Goal: Task Accomplishment & Management: Manage account settings

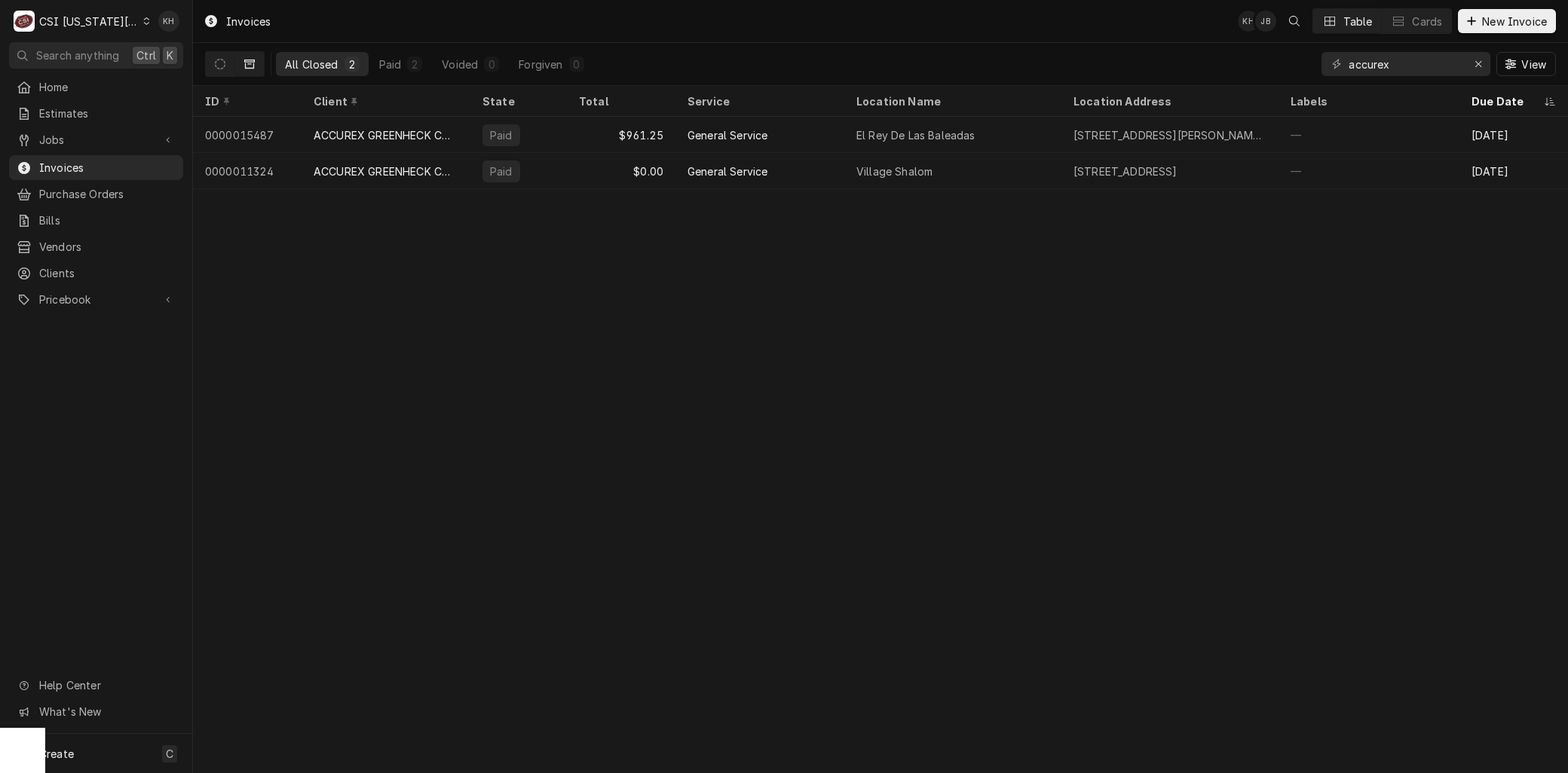
click at [104, 20] on div "CSI Kansas City" at bounding box center [88, 21] width 99 height 16
click at [156, 56] on div "CSI [US_STATE]" at bounding box center [258, 56] width 220 height 16
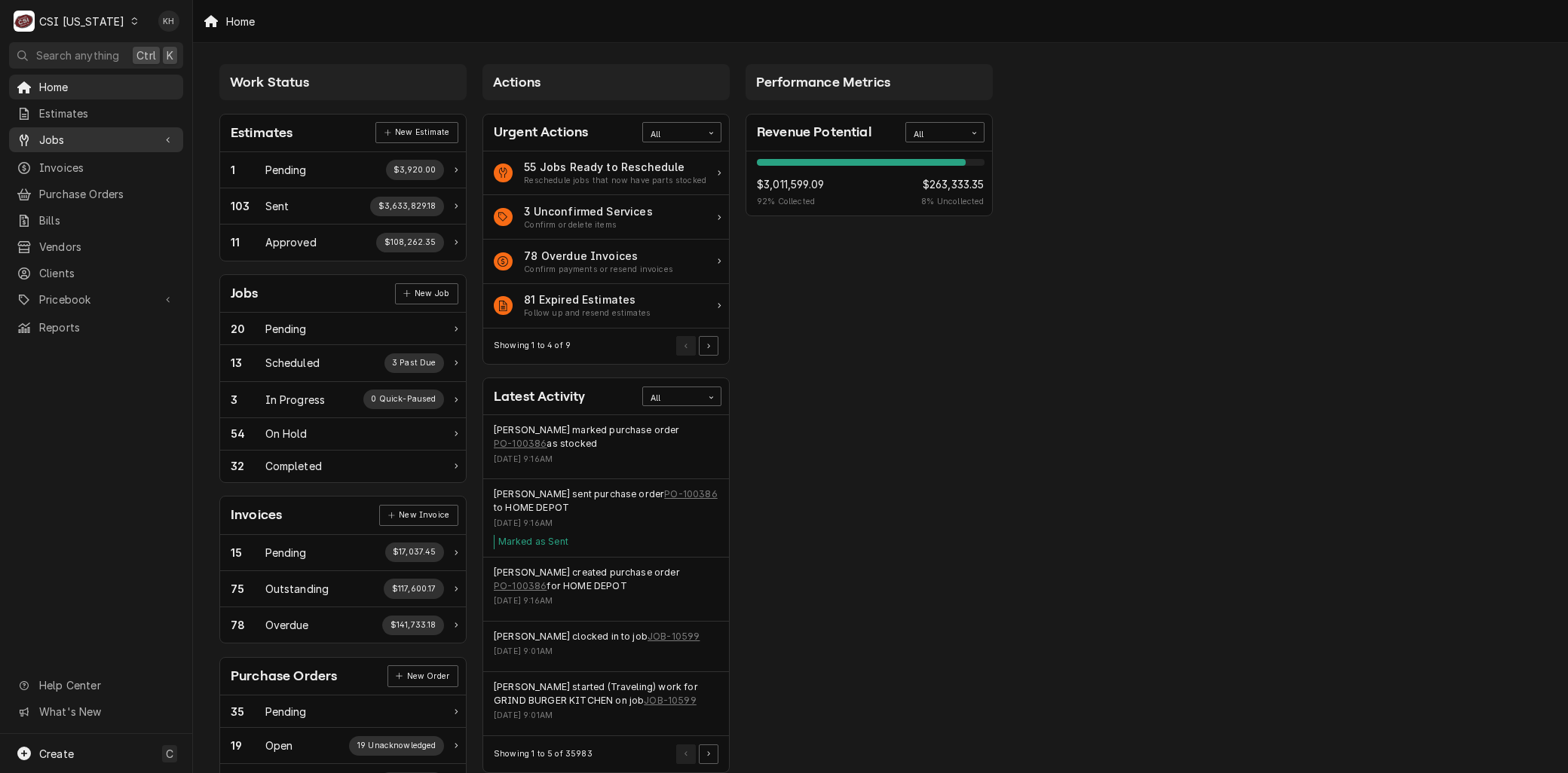
click at [55, 134] on span "Jobs" at bounding box center [95, 140] width 113 height 16
click at [65, 161] on span "Jobs" at bounding box center [107, 166] width 136 height 16
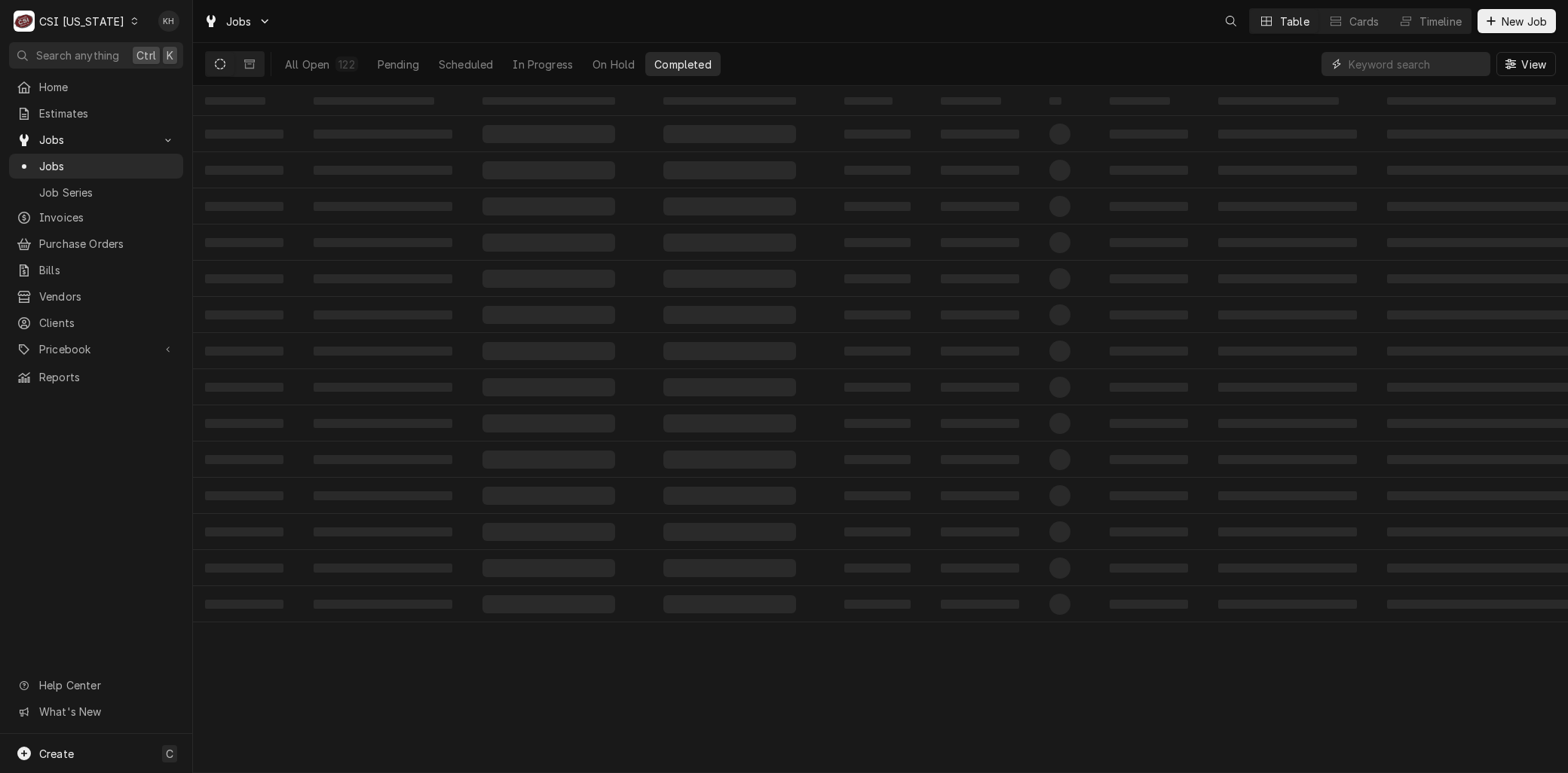
click at [1368, 70] on input "Dynamic Content Wrapper" at bounding box center [1416, 64] width 134 height 25
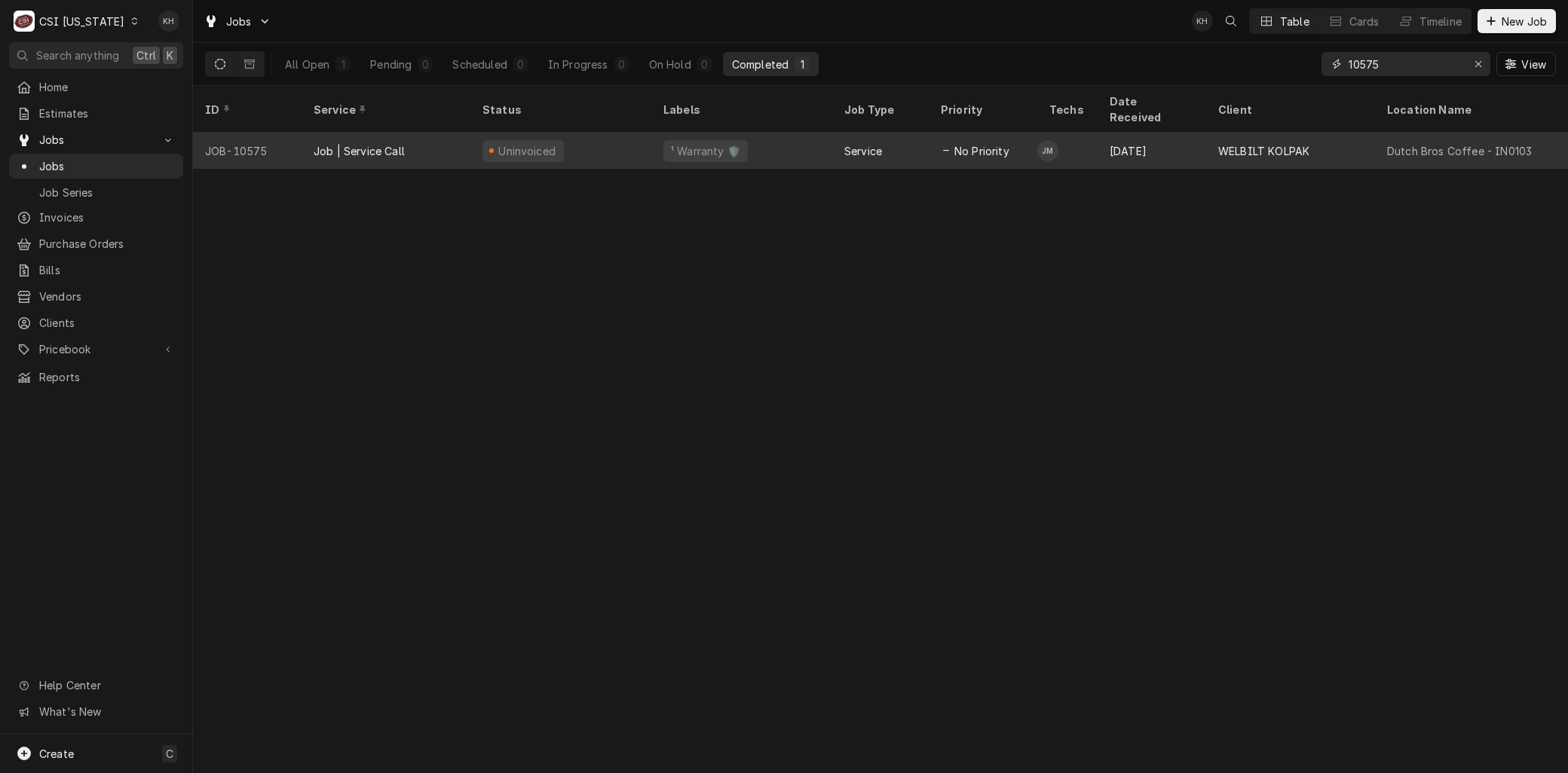
type input "10575"
click at [246, 132] on div "JOB-10575" at bounding box center [247, 150] width 109 height 36
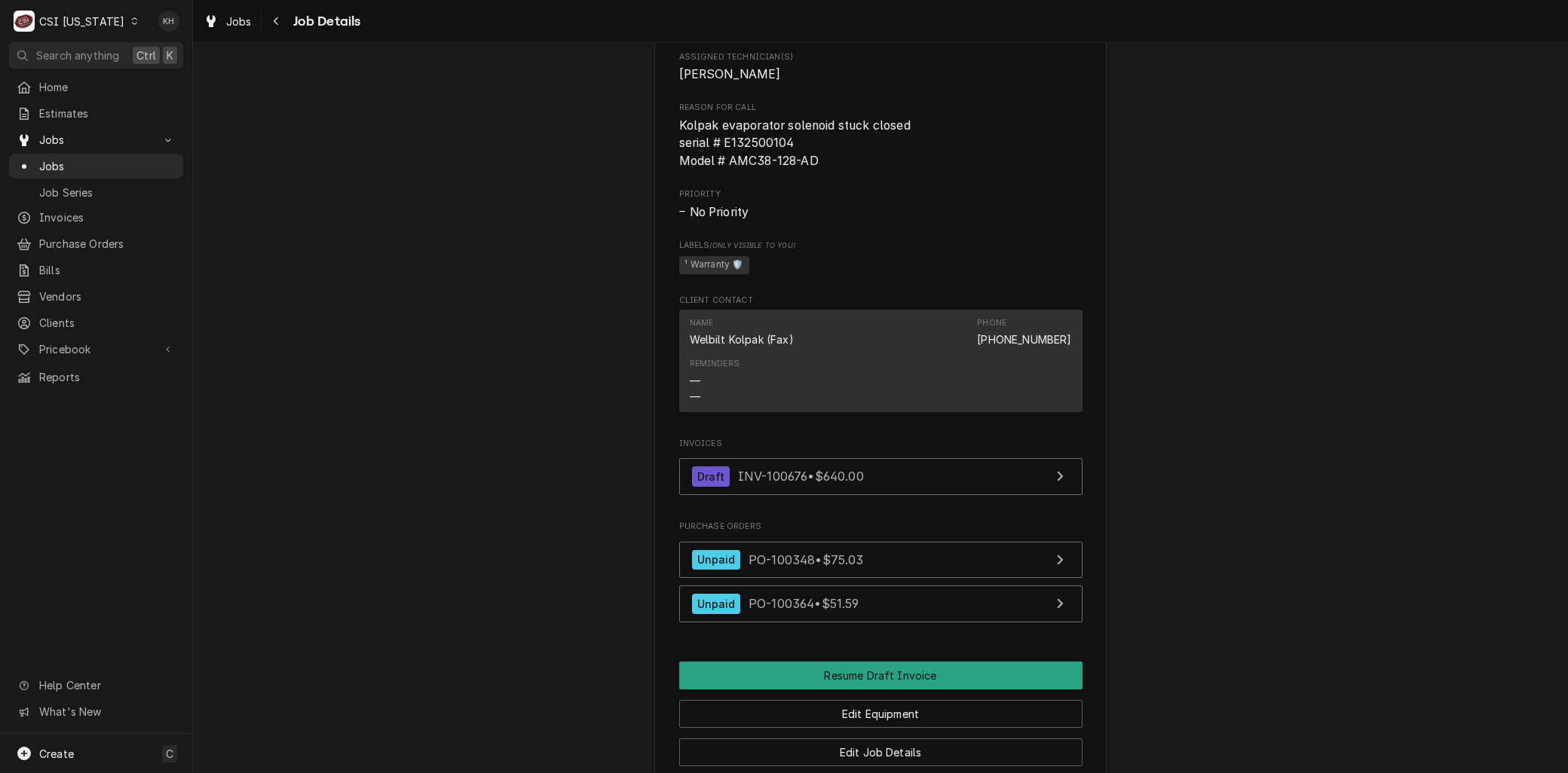
scroll to position [921, 0]
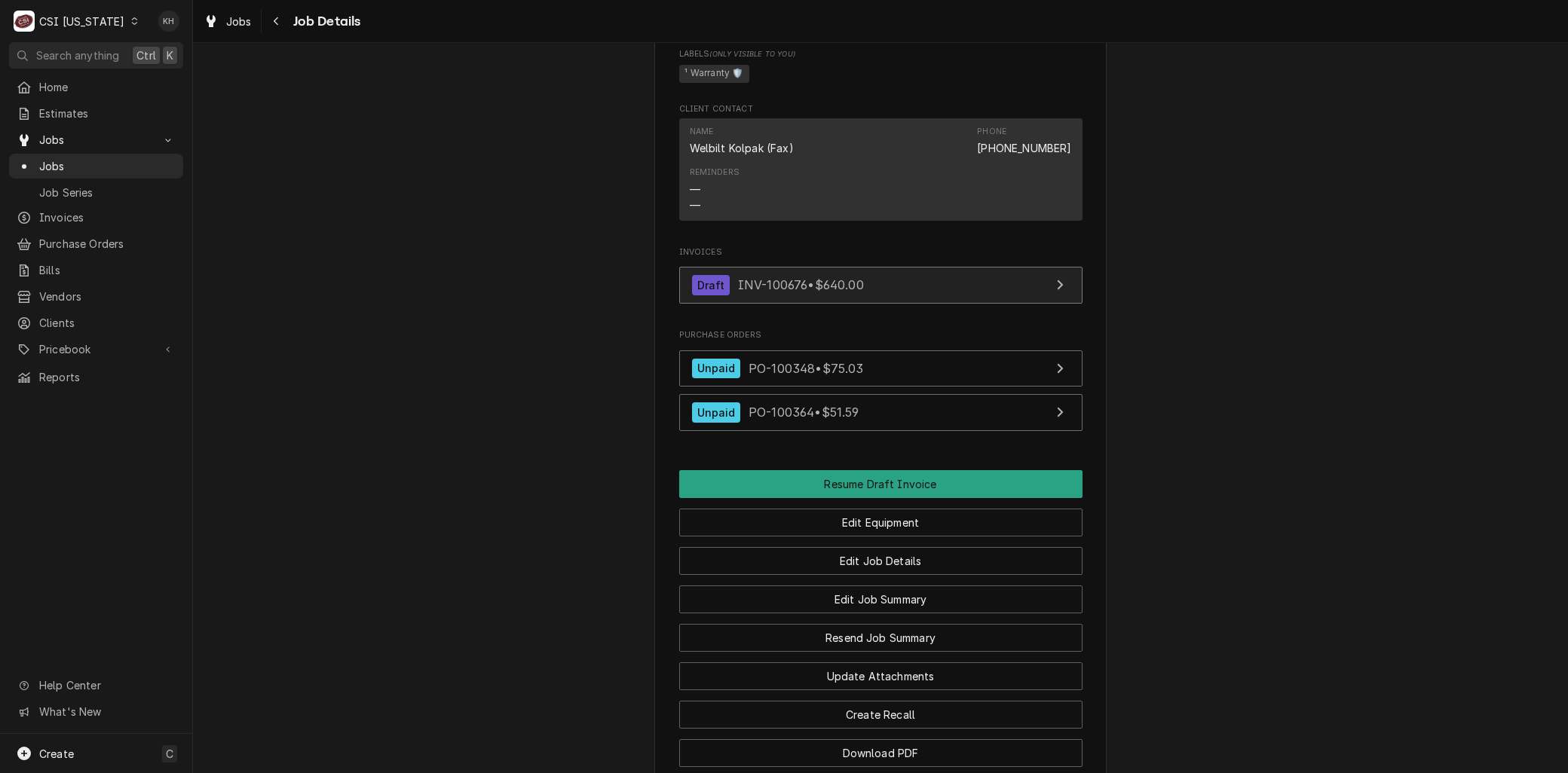
click at [841, 303] on link "Draft INV-100676 • $640.00" at bounding box center [881, 284] width 404 height 37
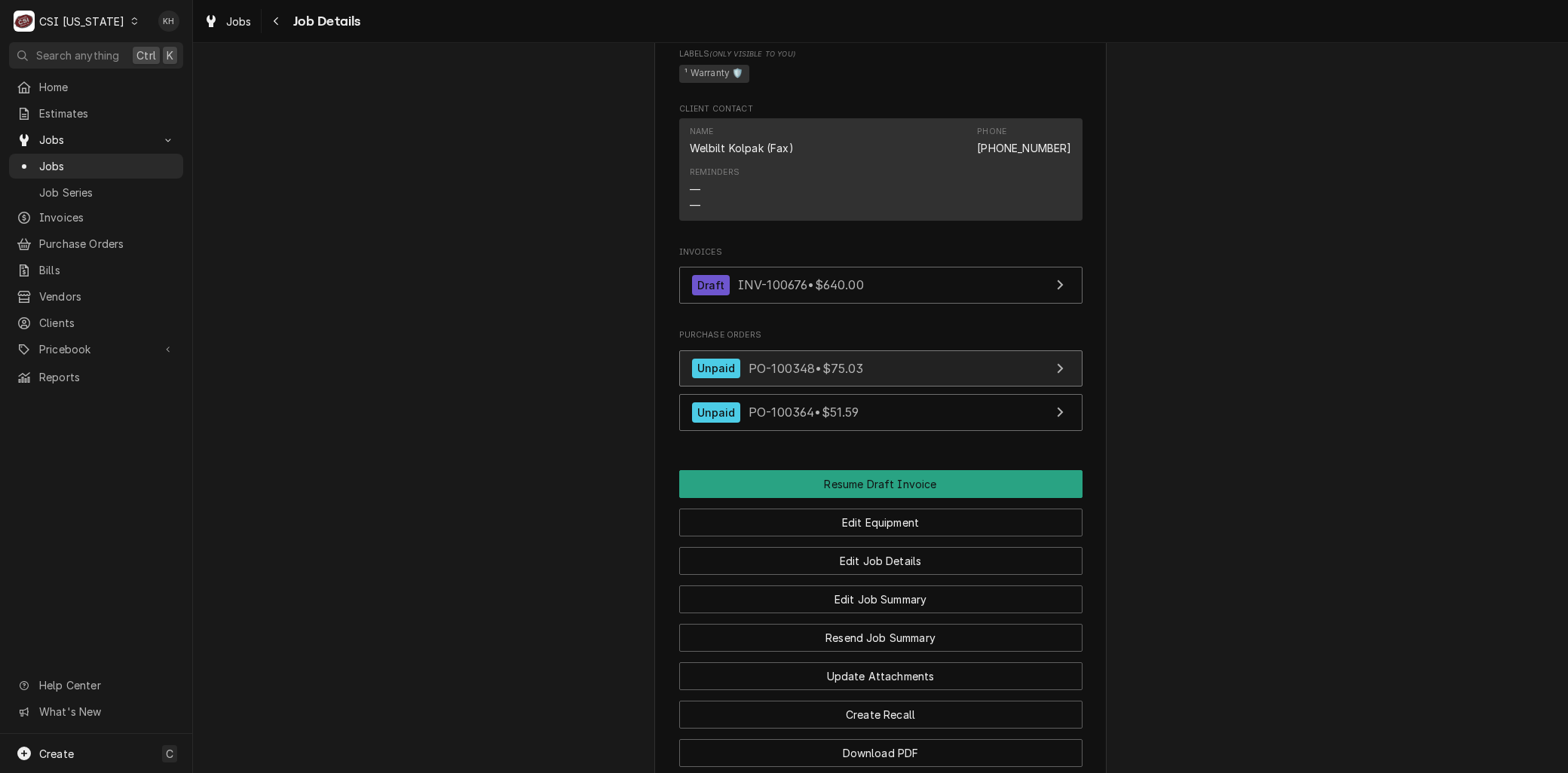
click at [902, 387] on link "Unpaid PO-100348 • $75.03" at bounding box center [881, 369] width 404 height 37
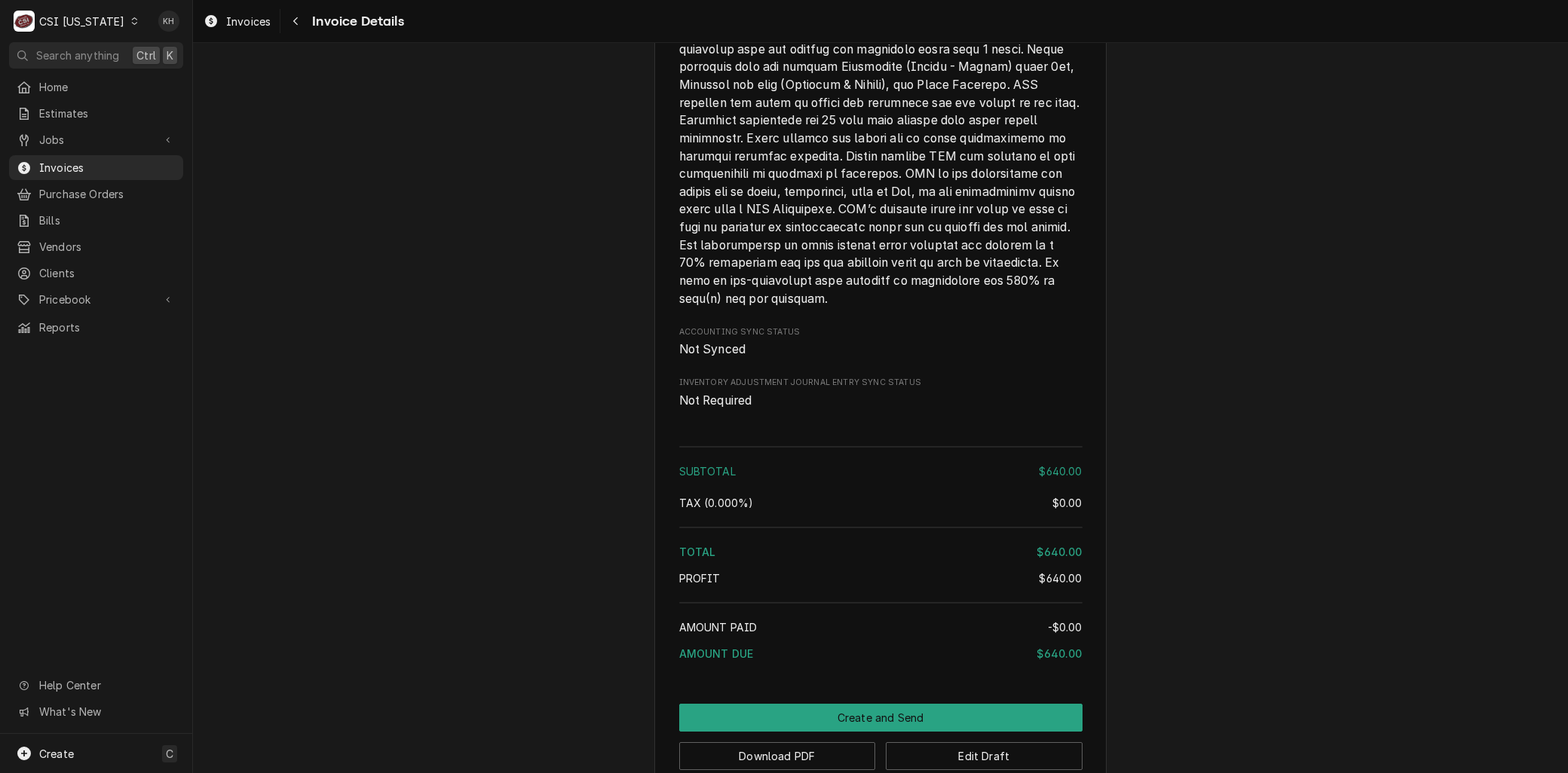
scroll to position [2250, 0]
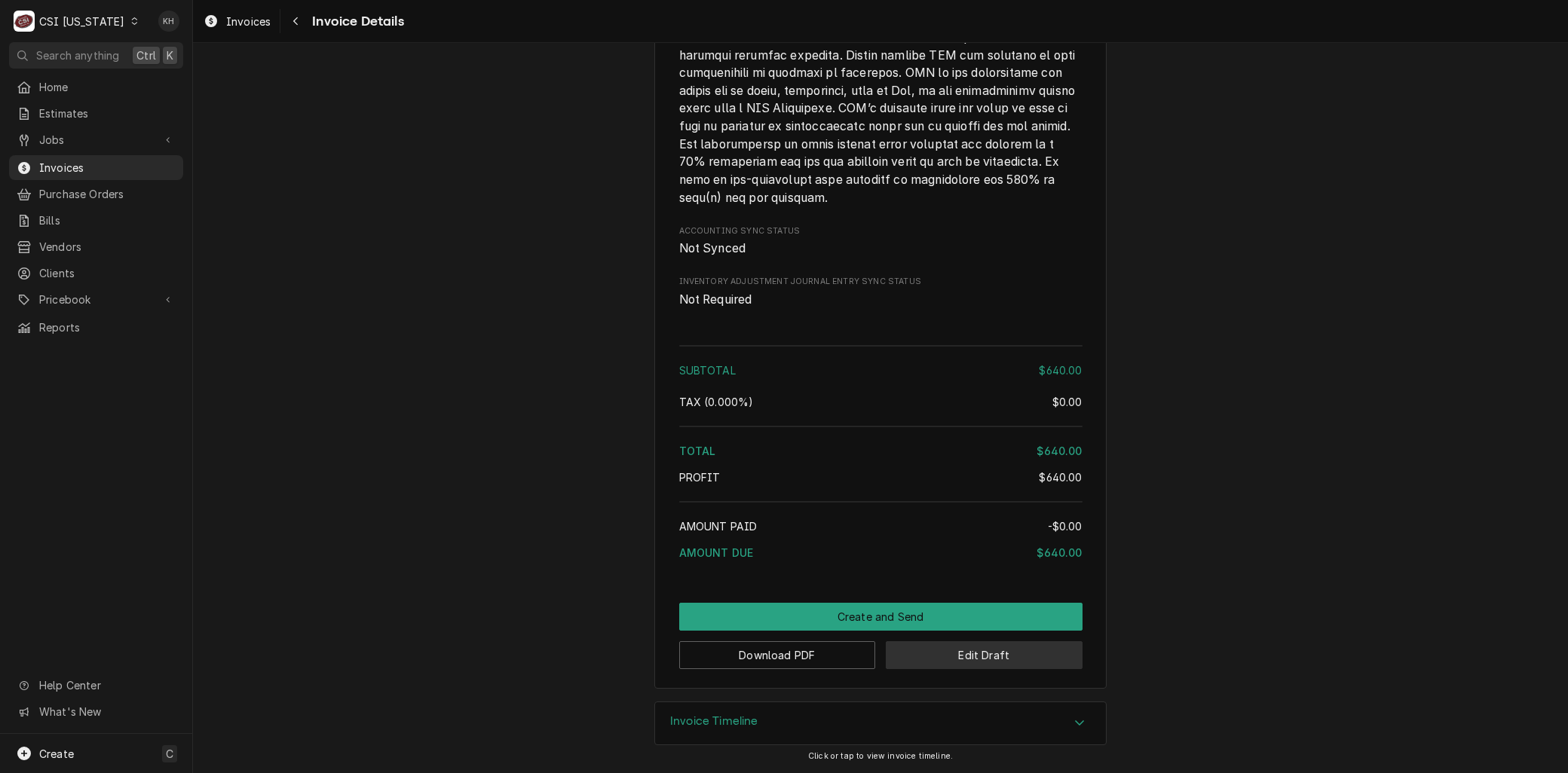
click at [922, 663] on button "Edit Draft" at bounding box center [984, 656] width 197 height 28
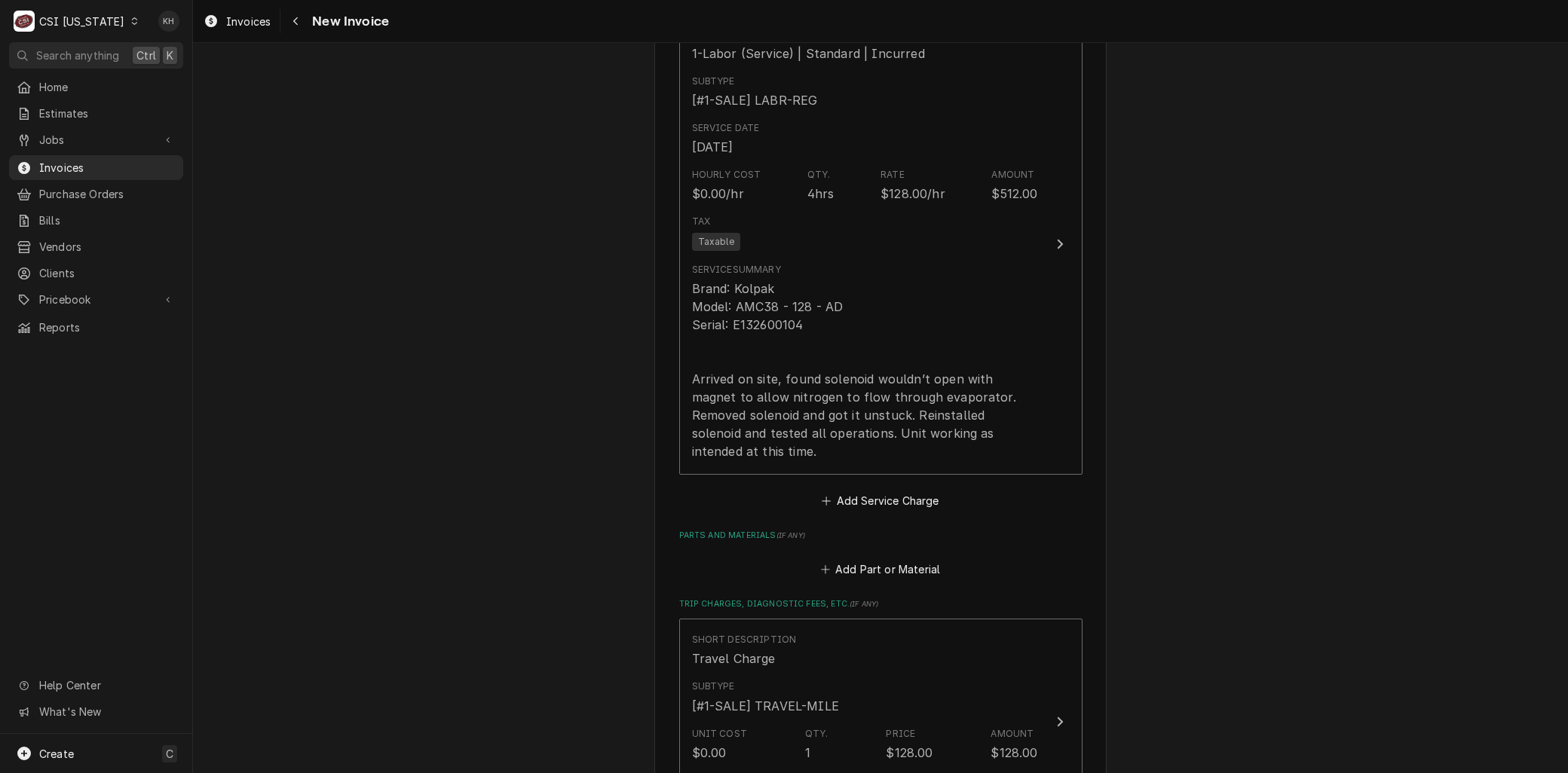
scroll to position [1339, 0]
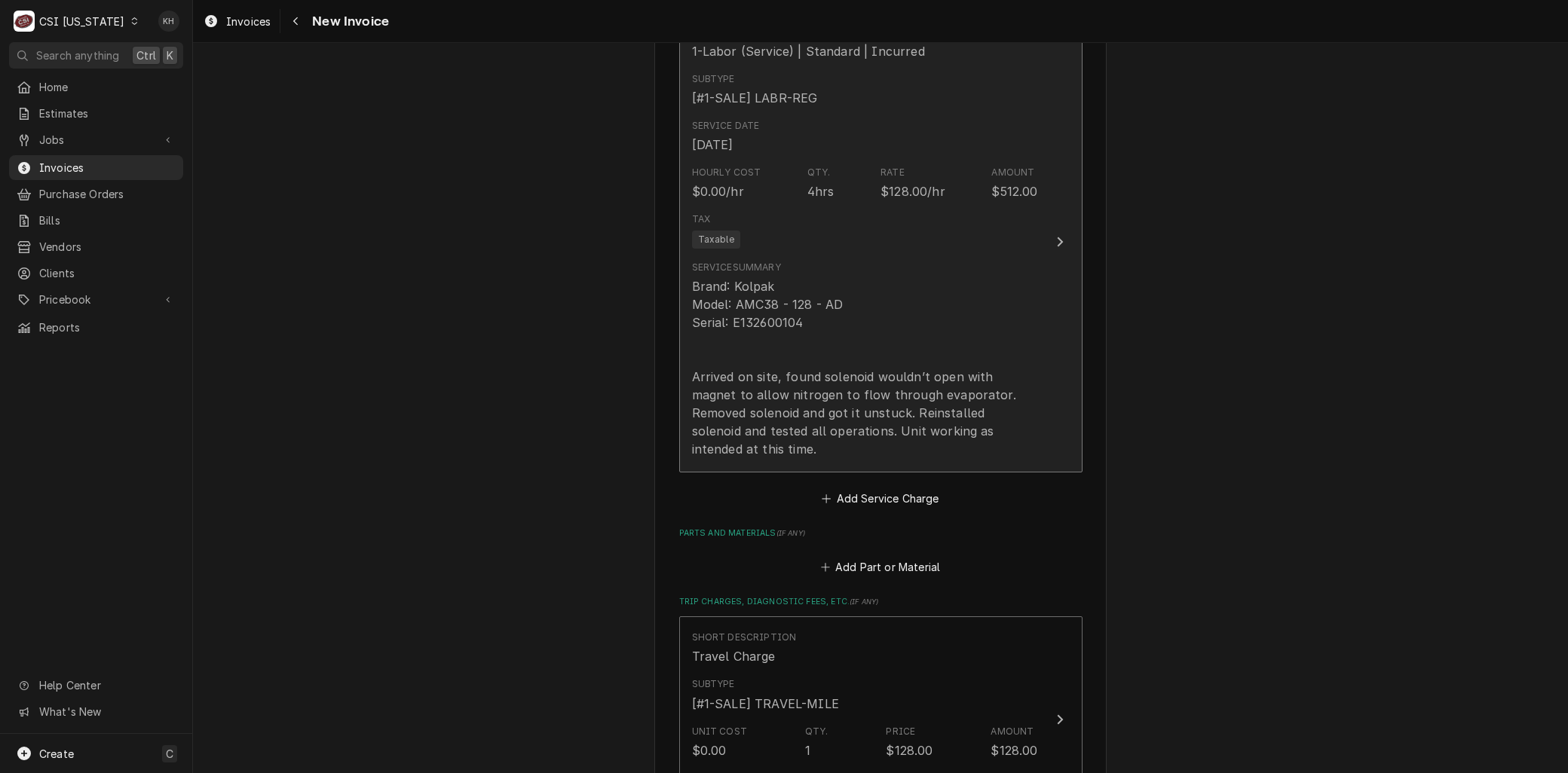
click at [780, 388] on div "Brand: Kolpak Model: AMC38 - 128 - AD Serial: E132600104 Arrived on site, found…" at bounding box center [865, 368] width 346 height 180
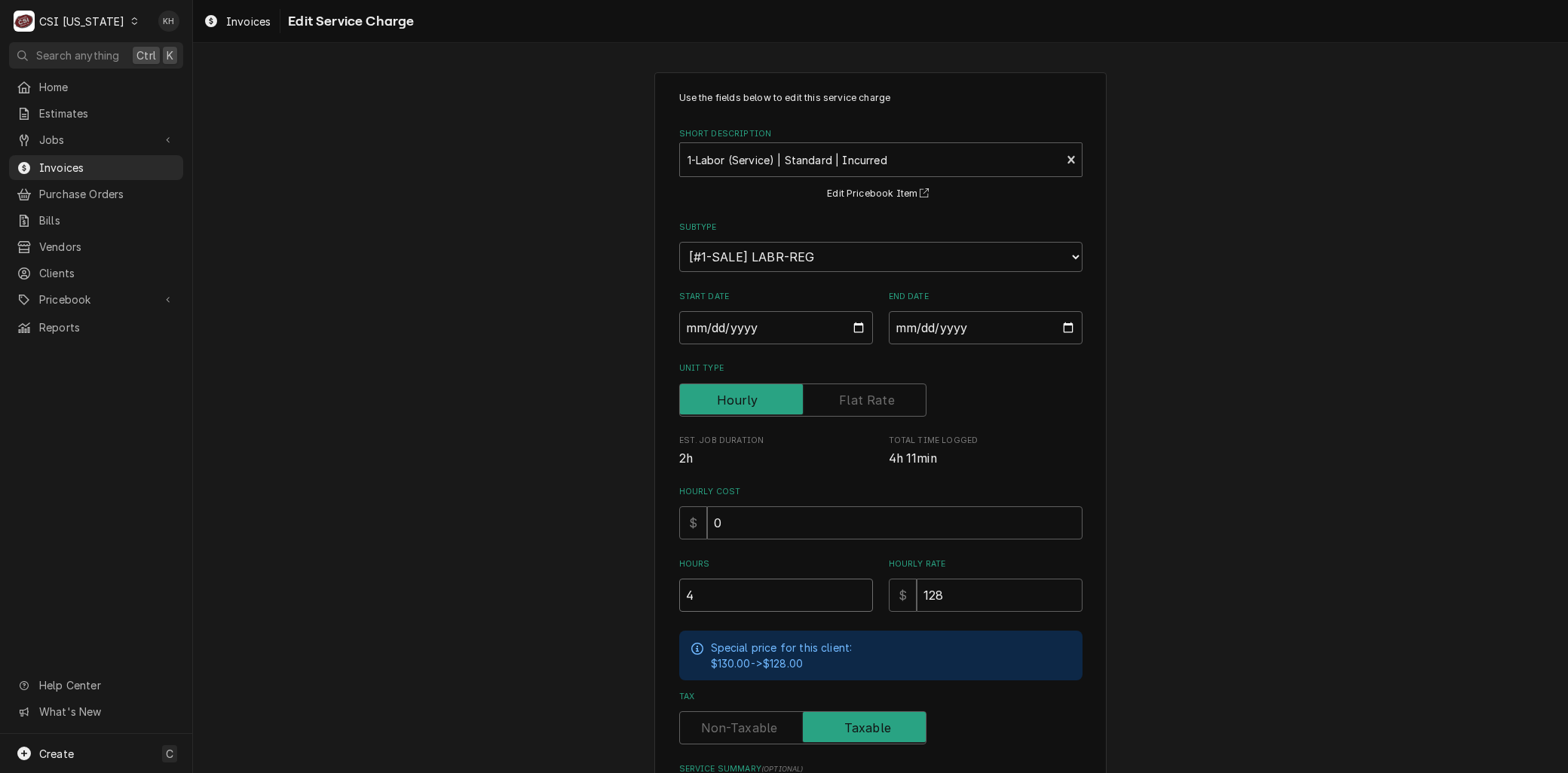
drag, startPoint x: 701, startPoint y: 578, endPoint x: 654, endPoint y: 586, distance: 47.7
click at [657, 586] on div "Use the fields below to edit this service charge Short Description 1-Labor (Ser…" at bounding box center [880, 575] width 453 height 1005
type textarea "x"
type input "7"
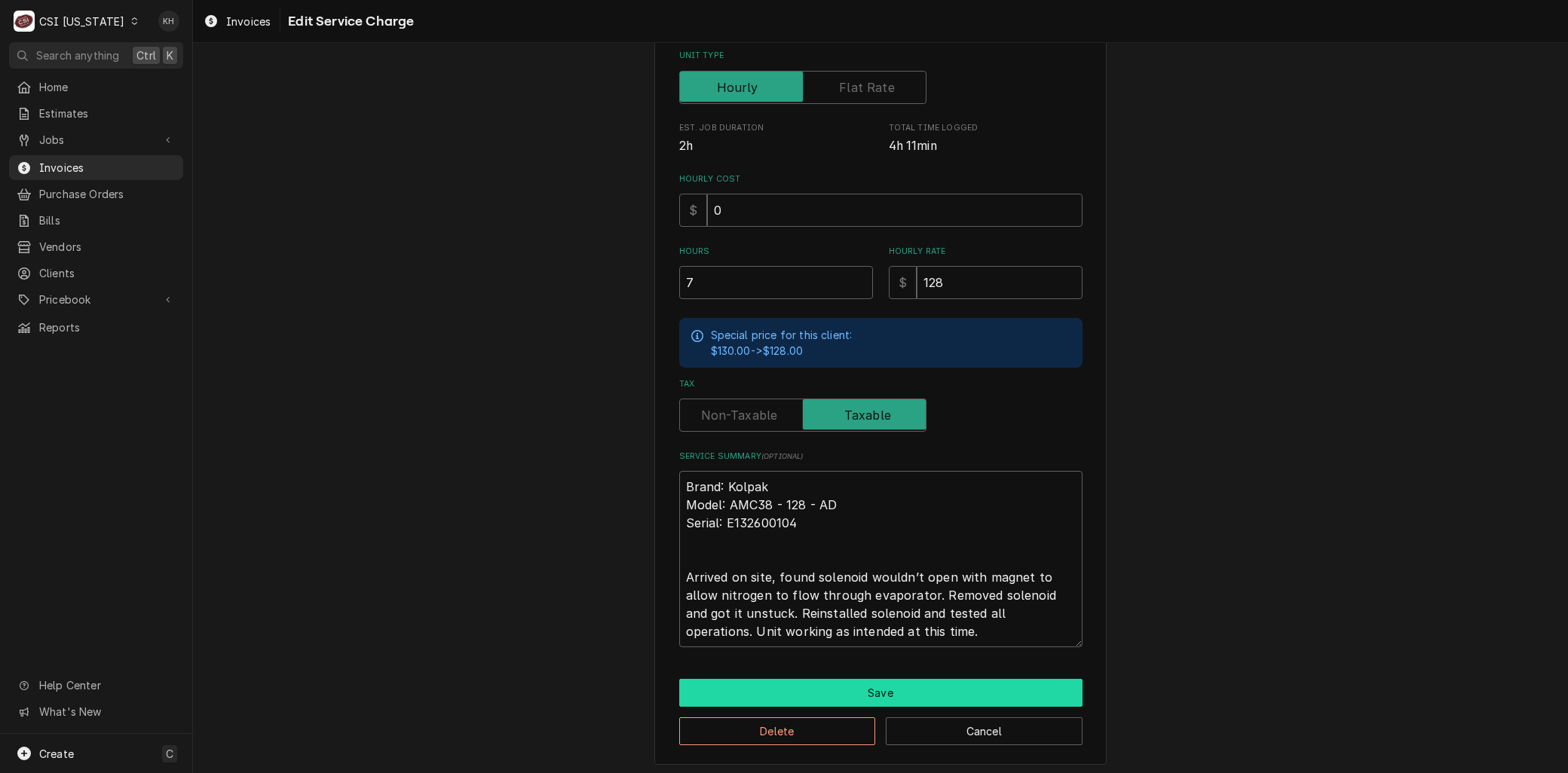
click at [777, 694] on button "Save" at bounding box center [881, 694] width 404 height 28
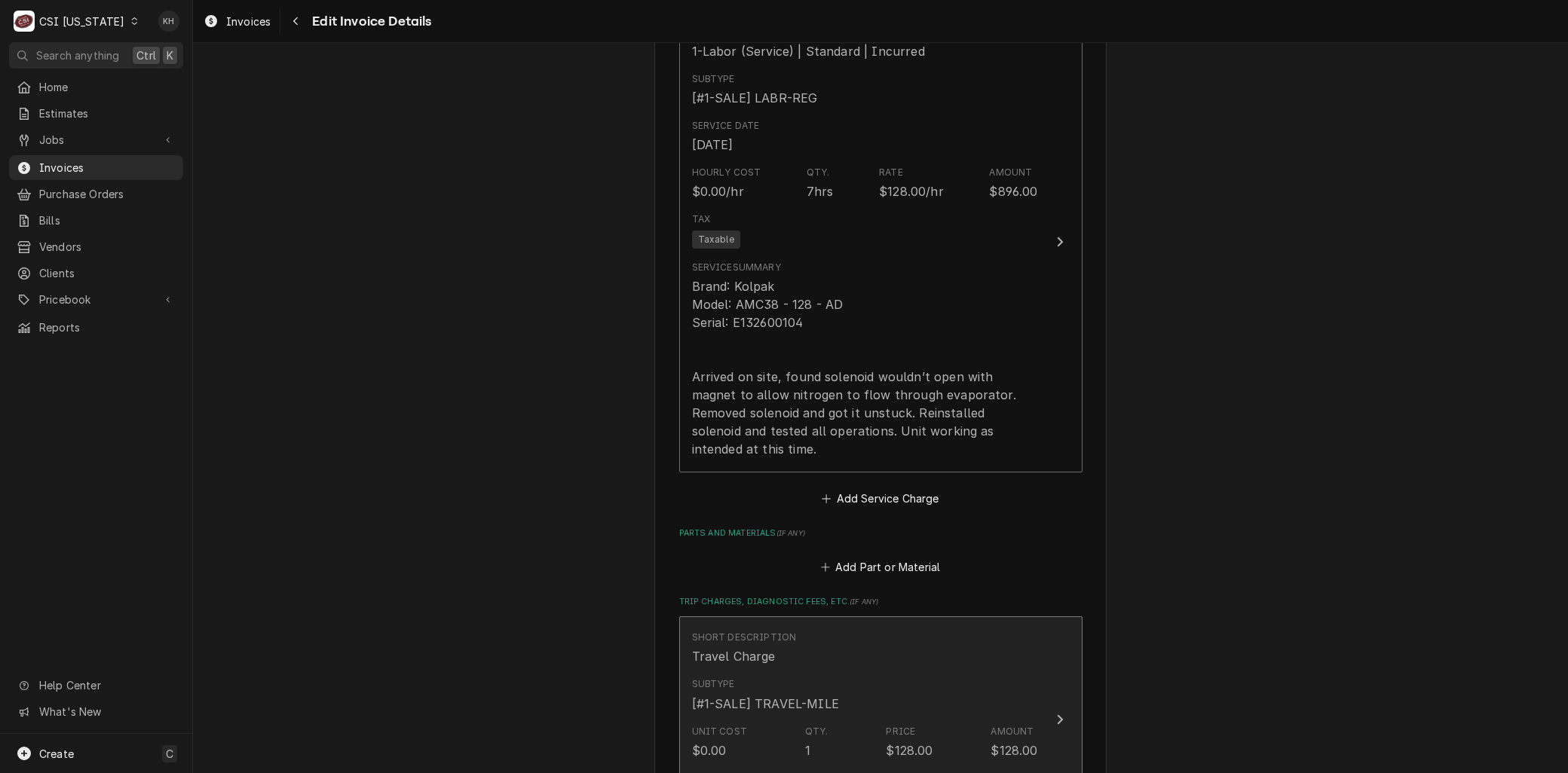
scroll to position [1322, 0]
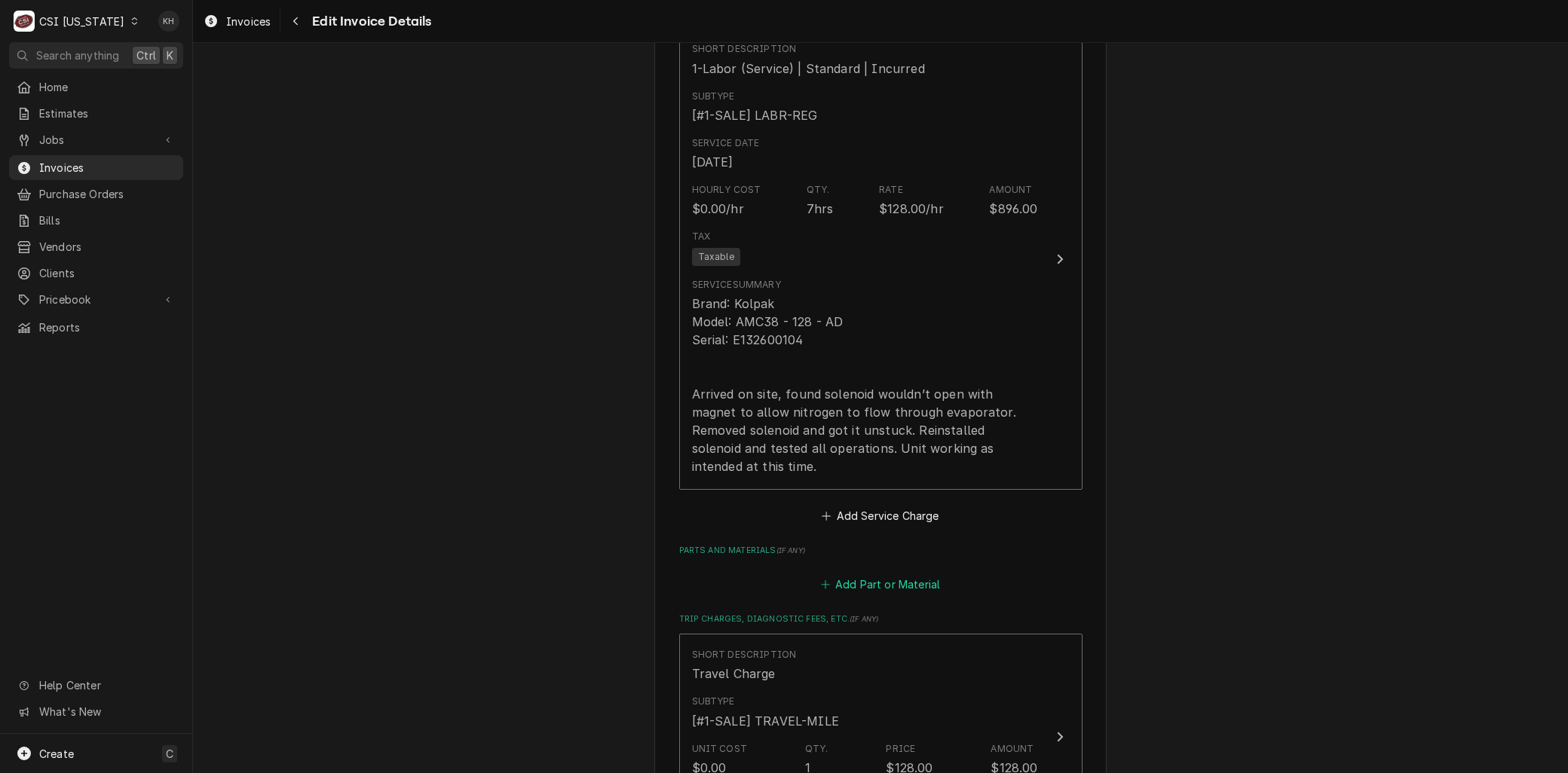
click at [860, 574] on button "Add Part or Material" at bounding box center [880, 584] width 125 height 21
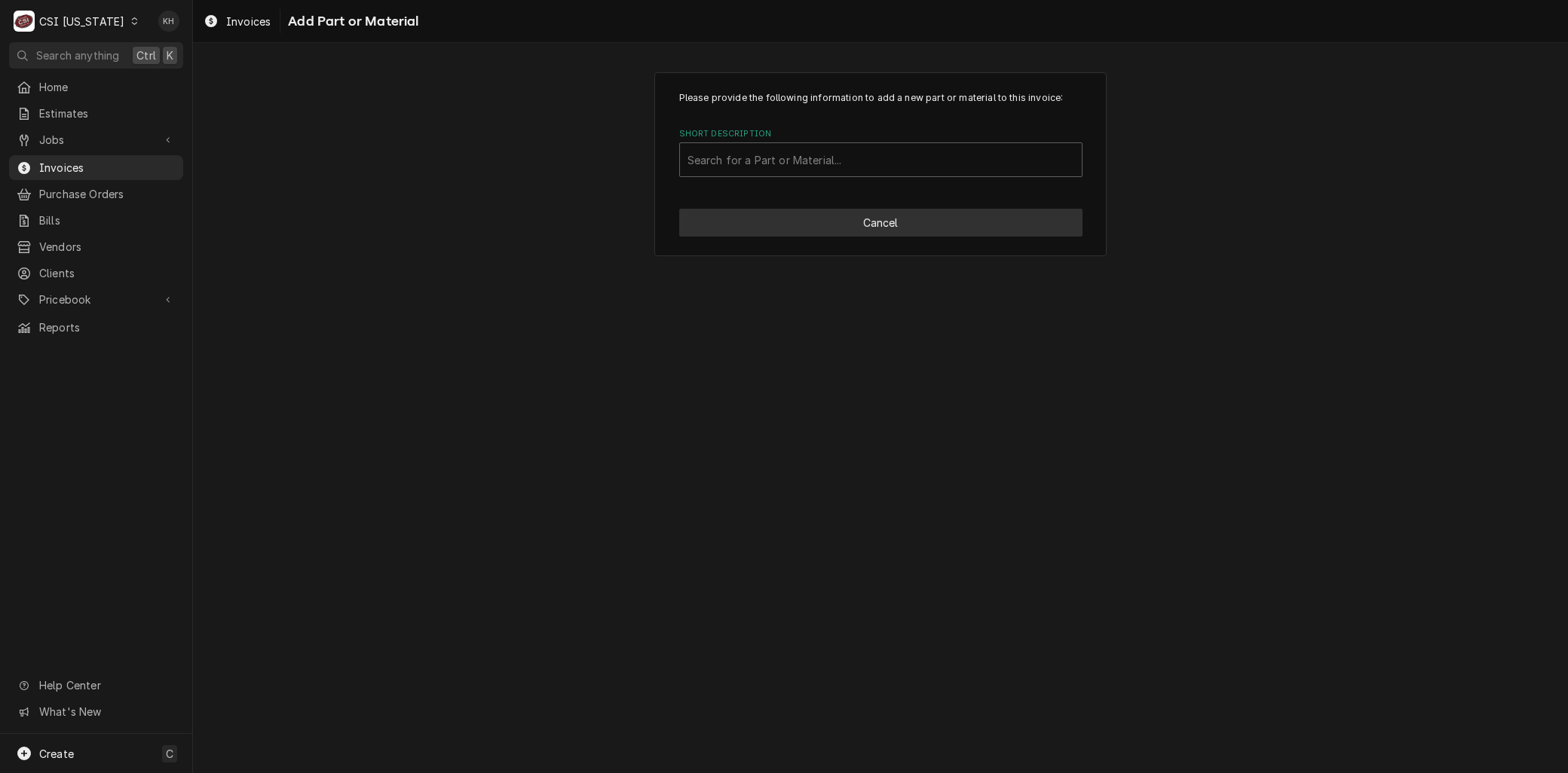
click at [894, 215] on button "Cancel" at bounding box center [881, 223] width 404 height 28
type textarea "x"
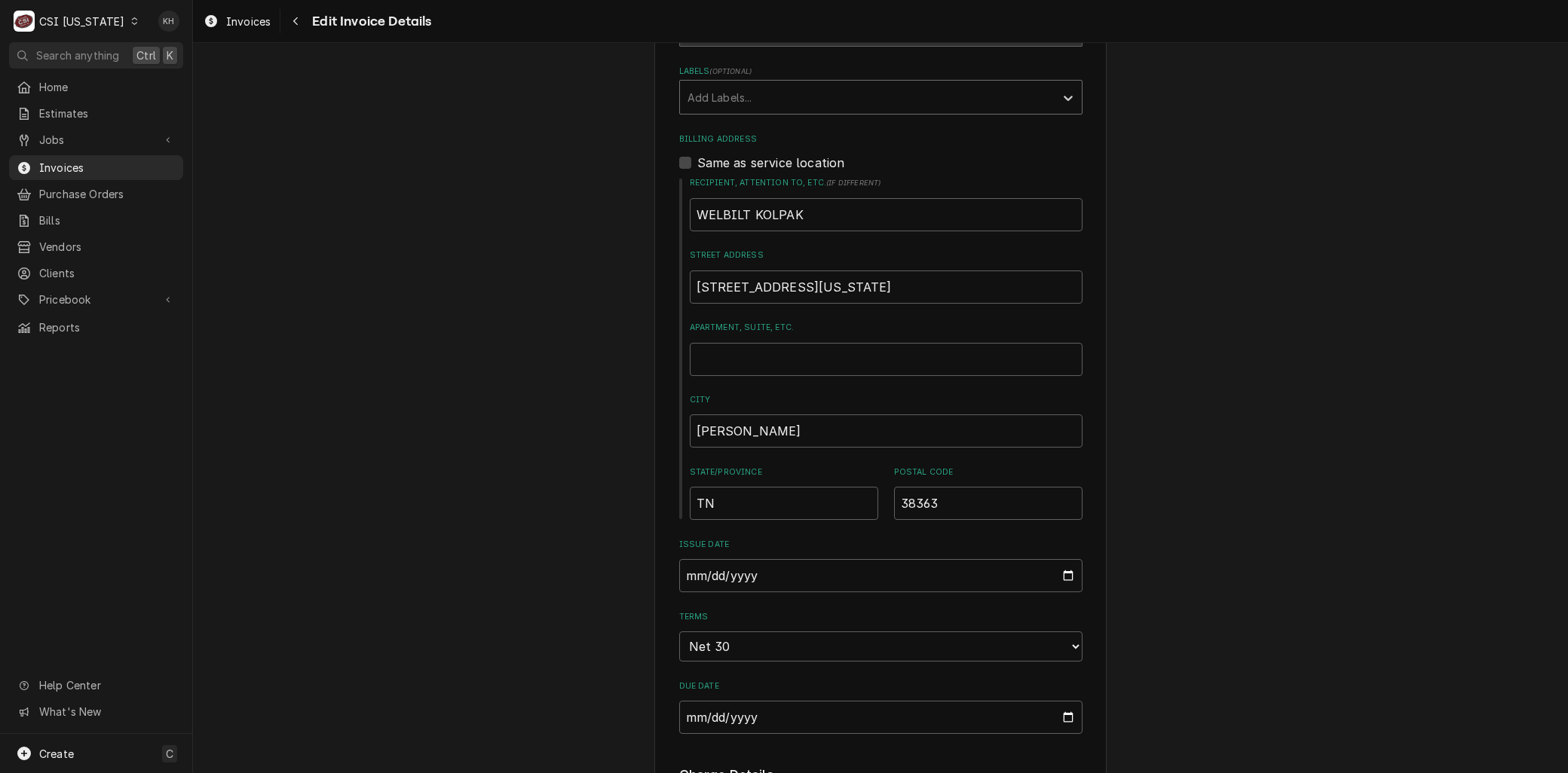
scroll to position [299, 0]
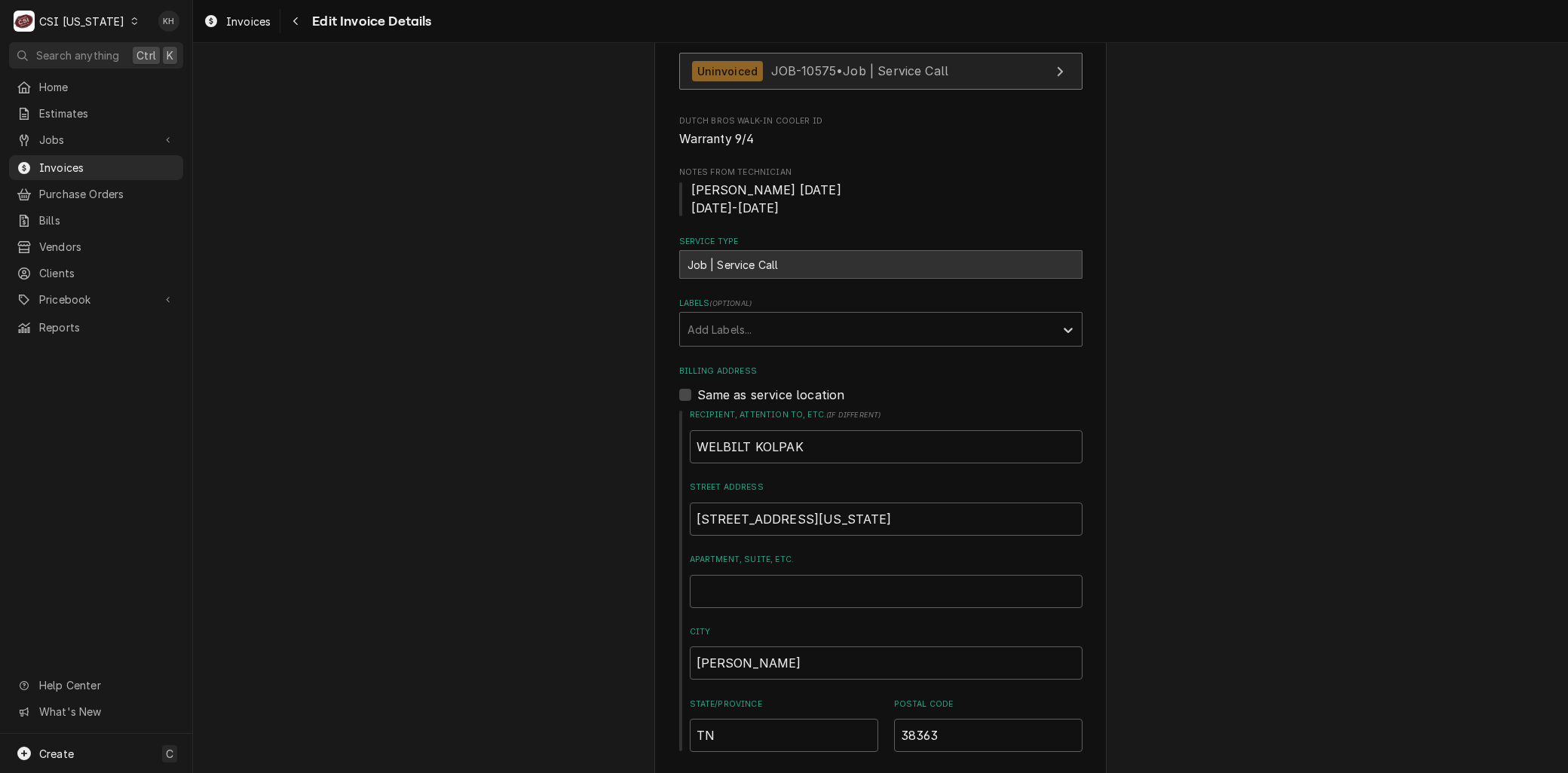
click at [771, 70] on span "JOB-10575 • Job | Service Call" at bounding box center [860, 71] width 178 height 15
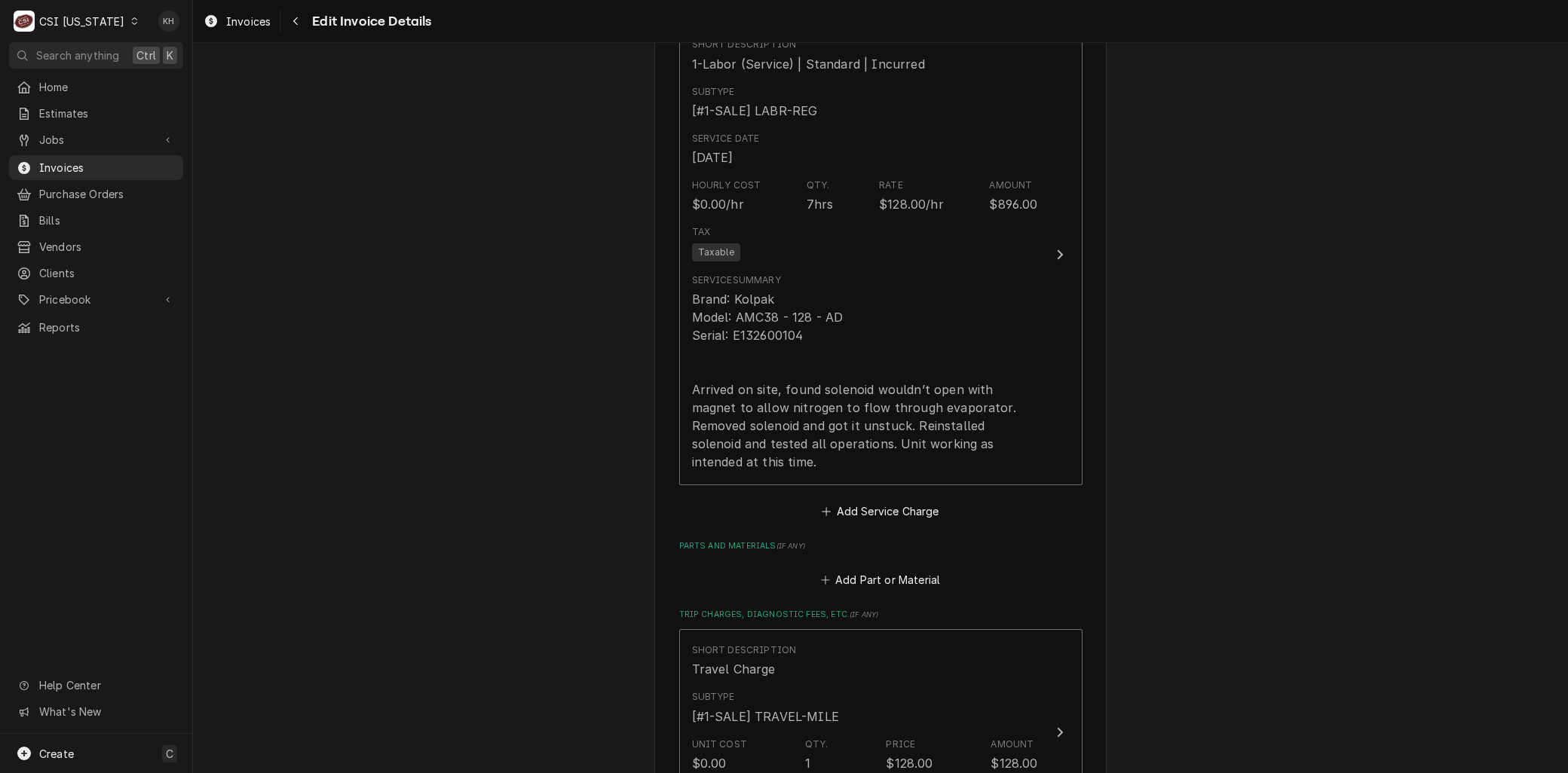
scroll to position [1388, 0]
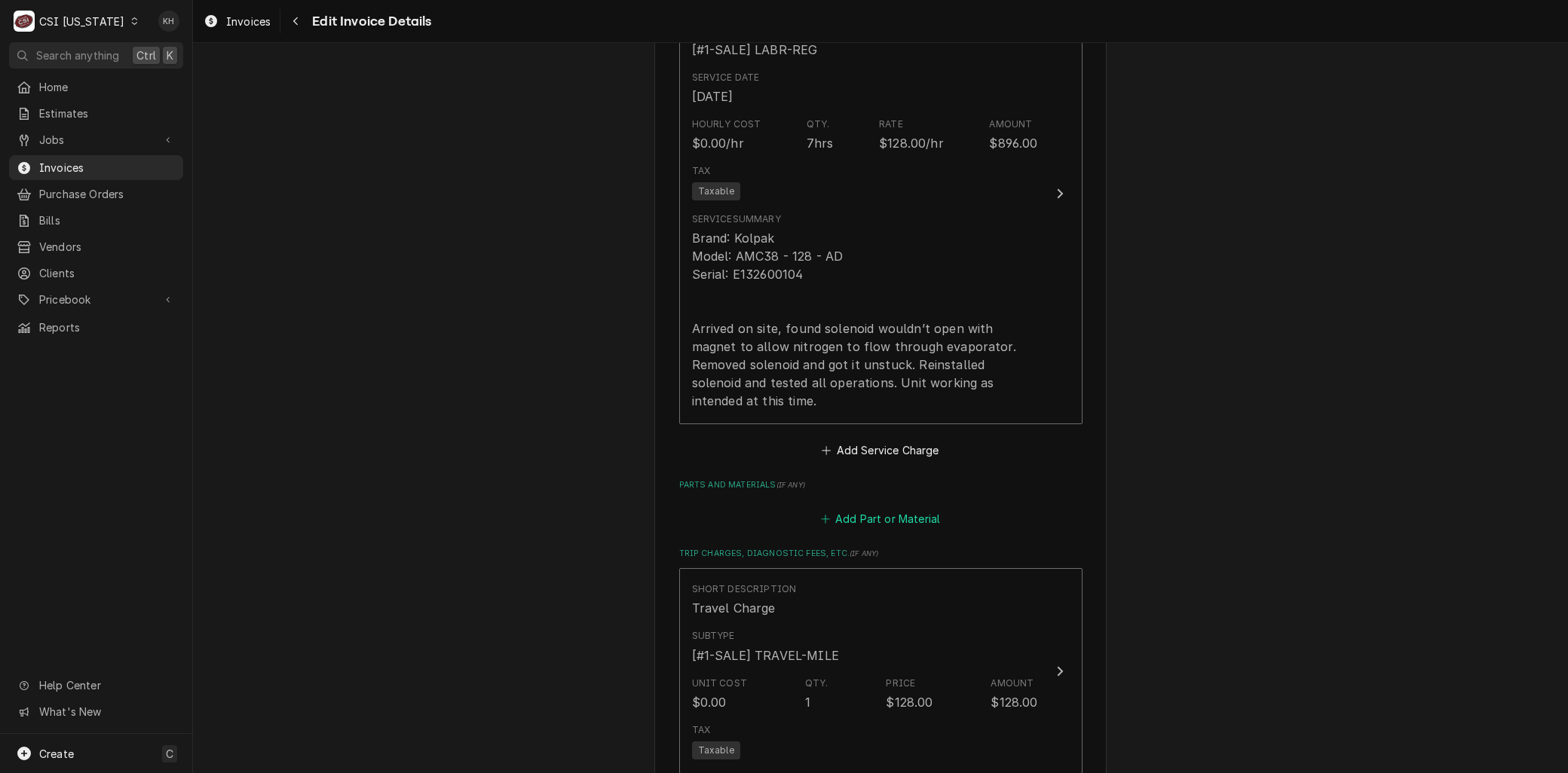
click at [841, 508] on button "Add Part or Material" at bounding box center [880, 519] width 125 height 21
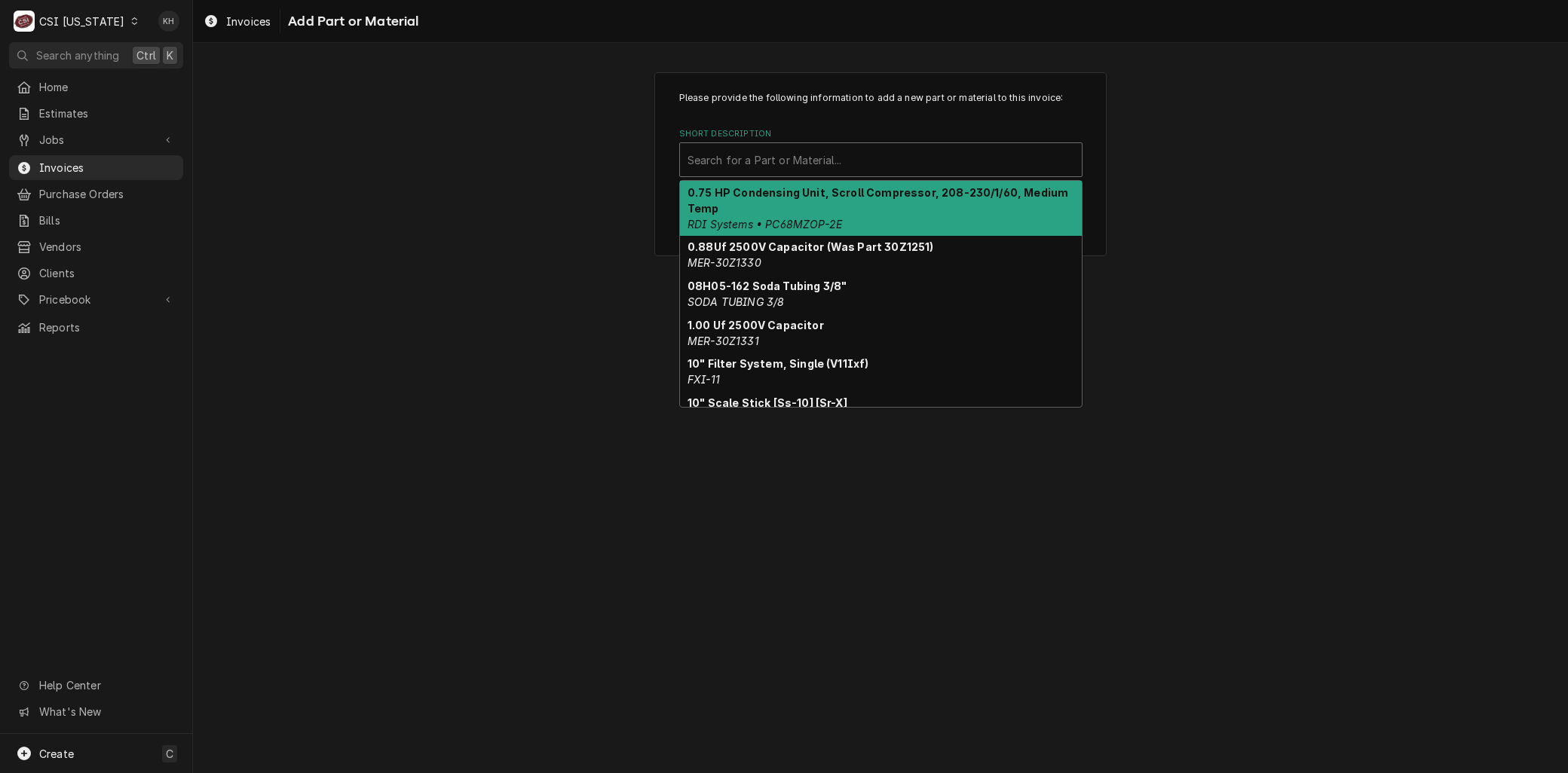
click at [729, 168] on div "Short Description" at bounding box center [880, 160] width 387 height 27
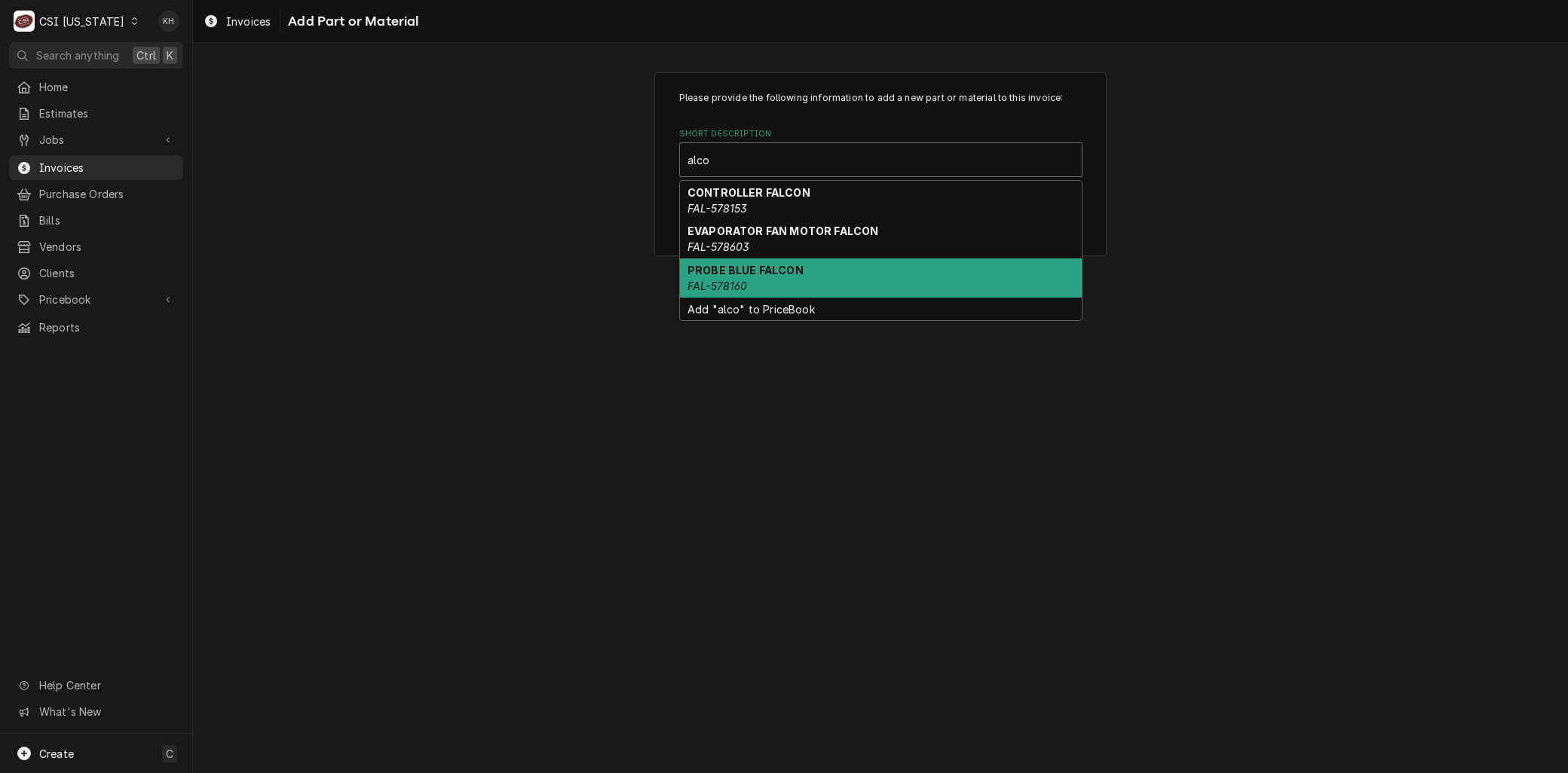
type input "alco"
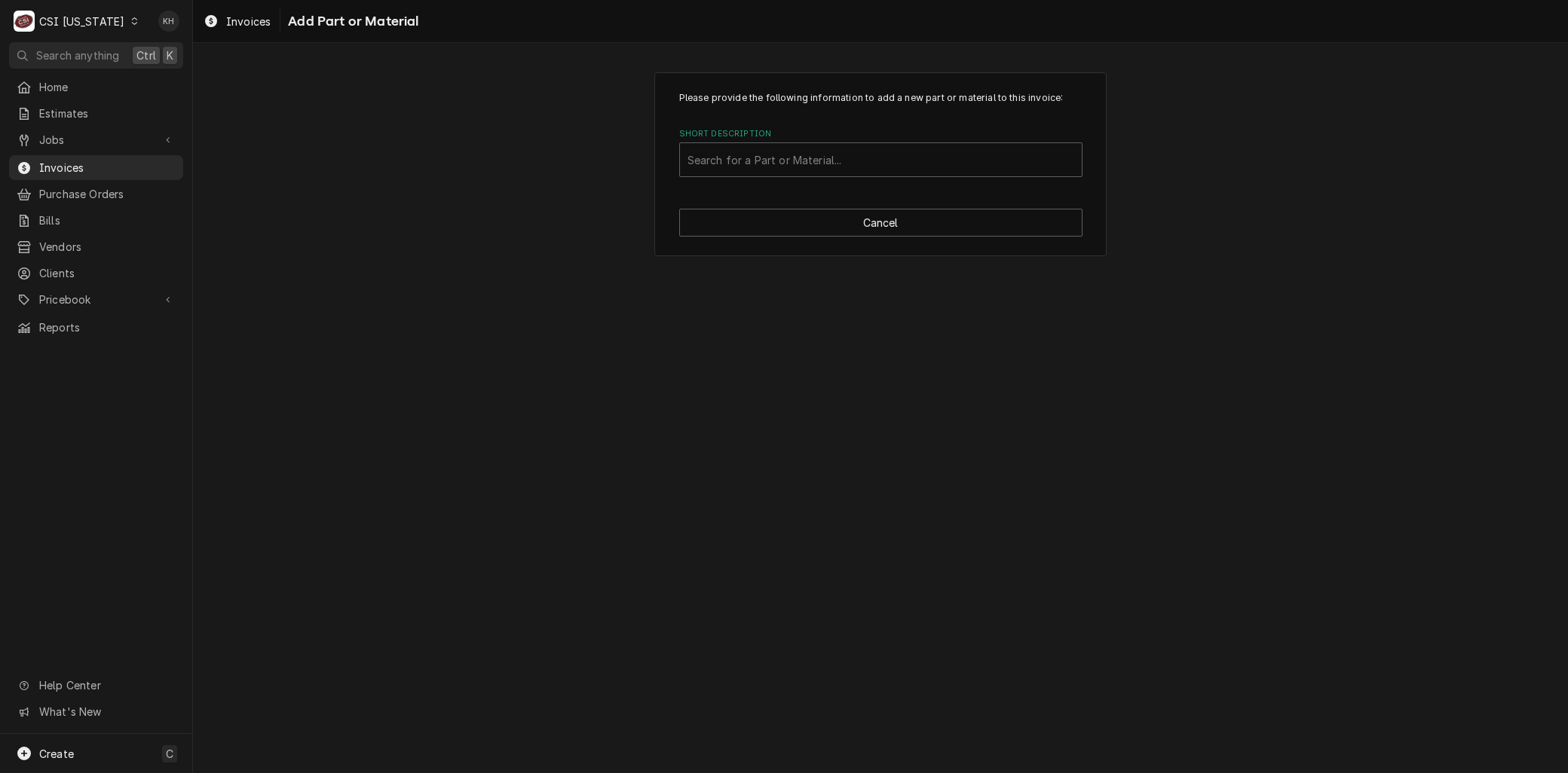
click at [613, 255] on div "Please provide the following information to add a new part or material to this …" at bounding box center [880, 163] width 1375 height 211
click at [759, 157] on div "Short Description" at bounding box center [880, 160] width 387 height 27
type input "amg120"
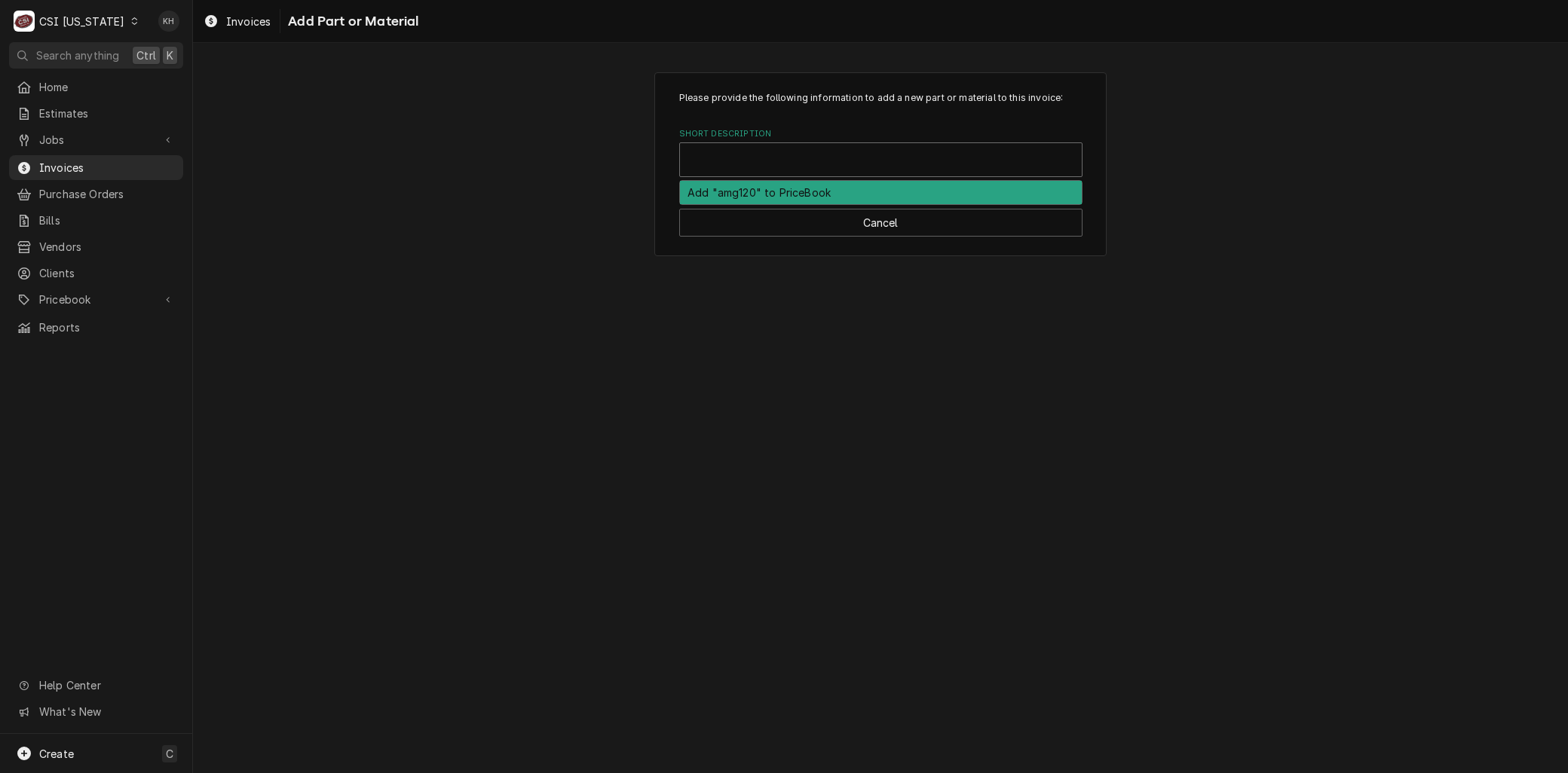
drag, startPoint x: 773, startPoint y: 169, endPoint x: 620, endPoint y: 176, distance: 153.2
click at [620, 176] on div "Please provide the following information to add a new part or material to this …" at bounding box center [880, 163] width 1375 height 211
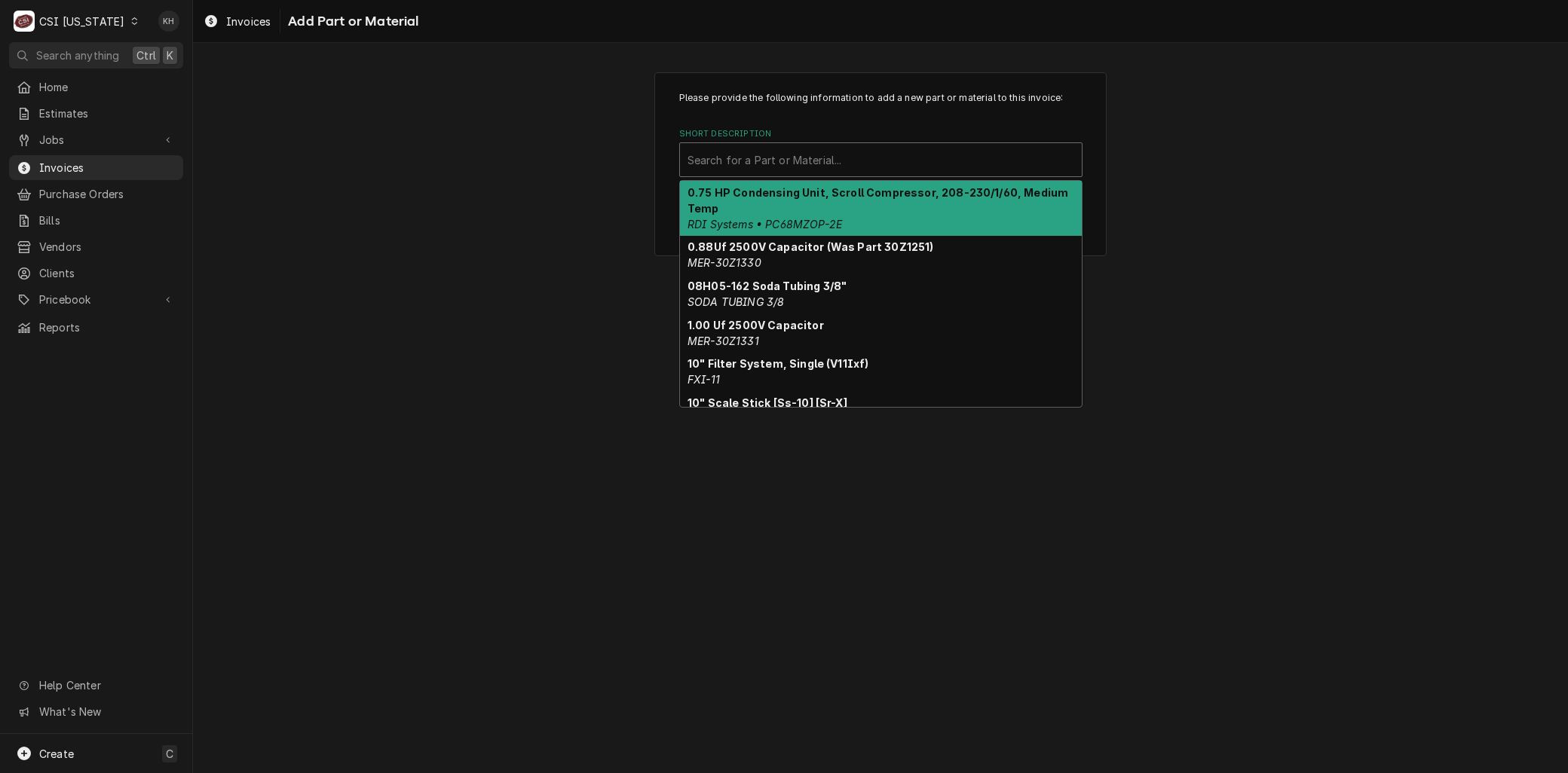
click at [792, 164] on div "Short Description" at bounding box center [880, 160] width 387 height 27
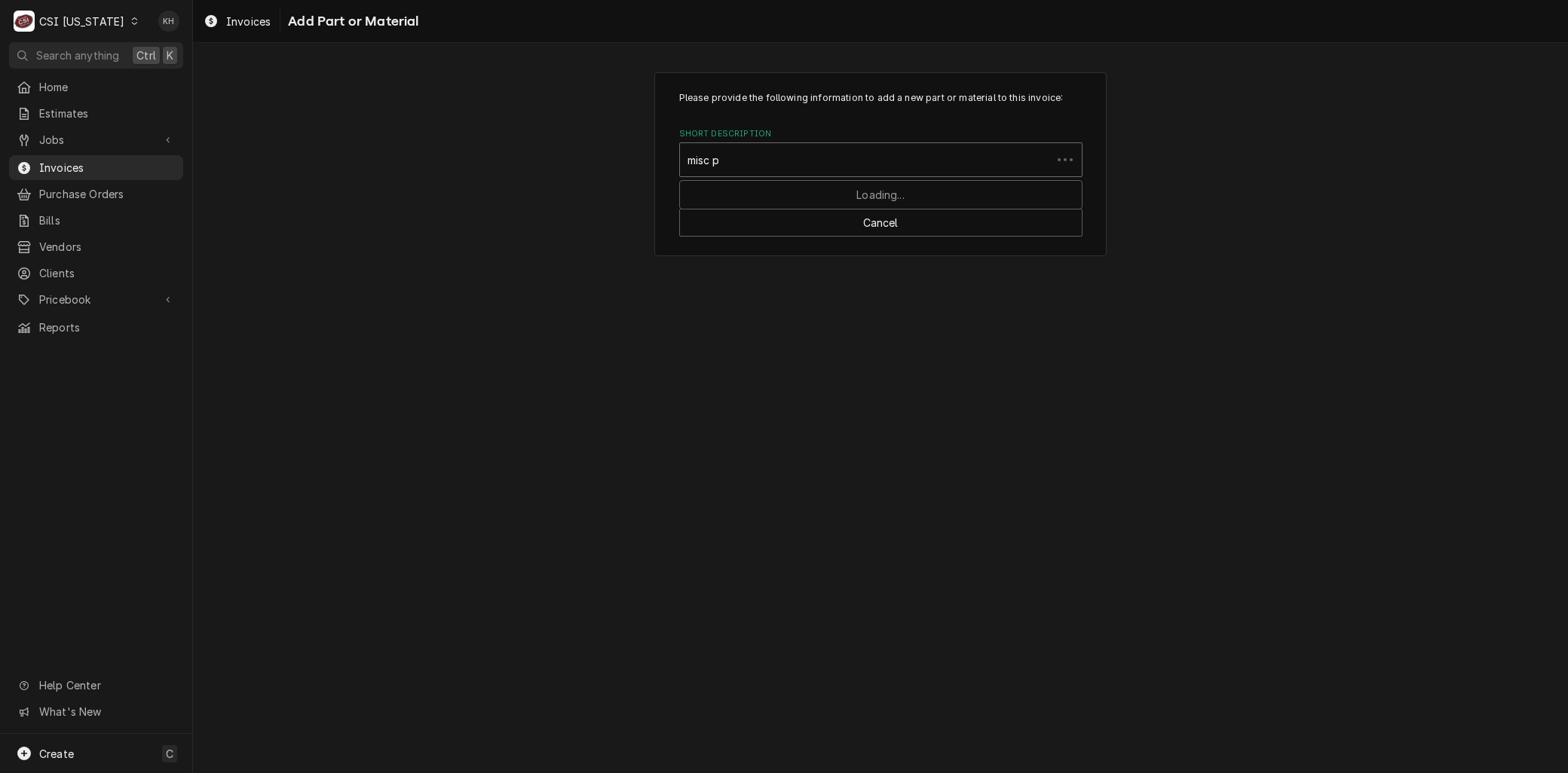
type input "misc pr"
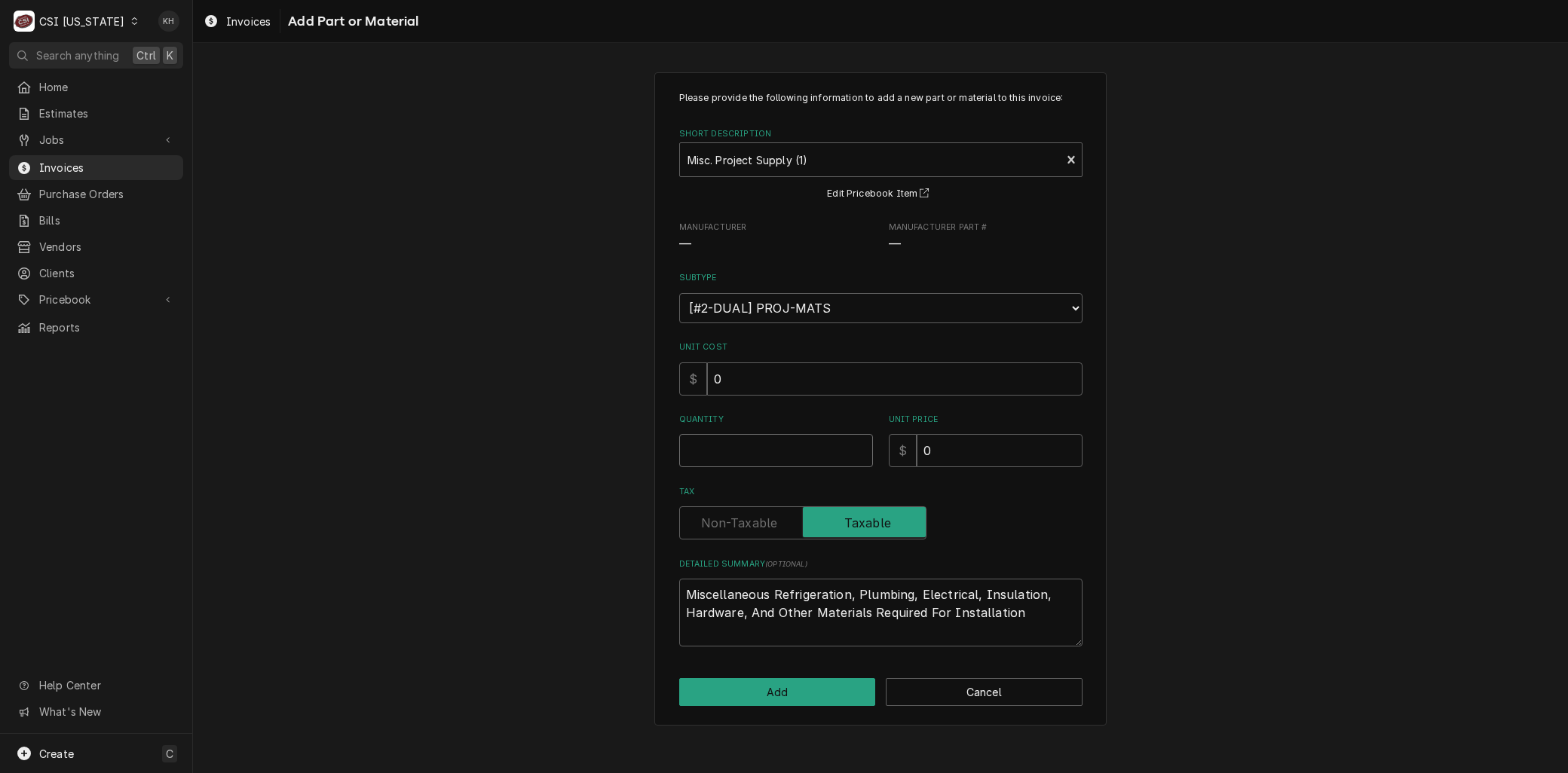
click at [766, 441] on input "Quantity" at bounding box center [776, 450] width 194 height 33
type textarea "x"
type input "1"
paste textarea "Solenoid valve Proj mat install Jay"
type textarea "x"
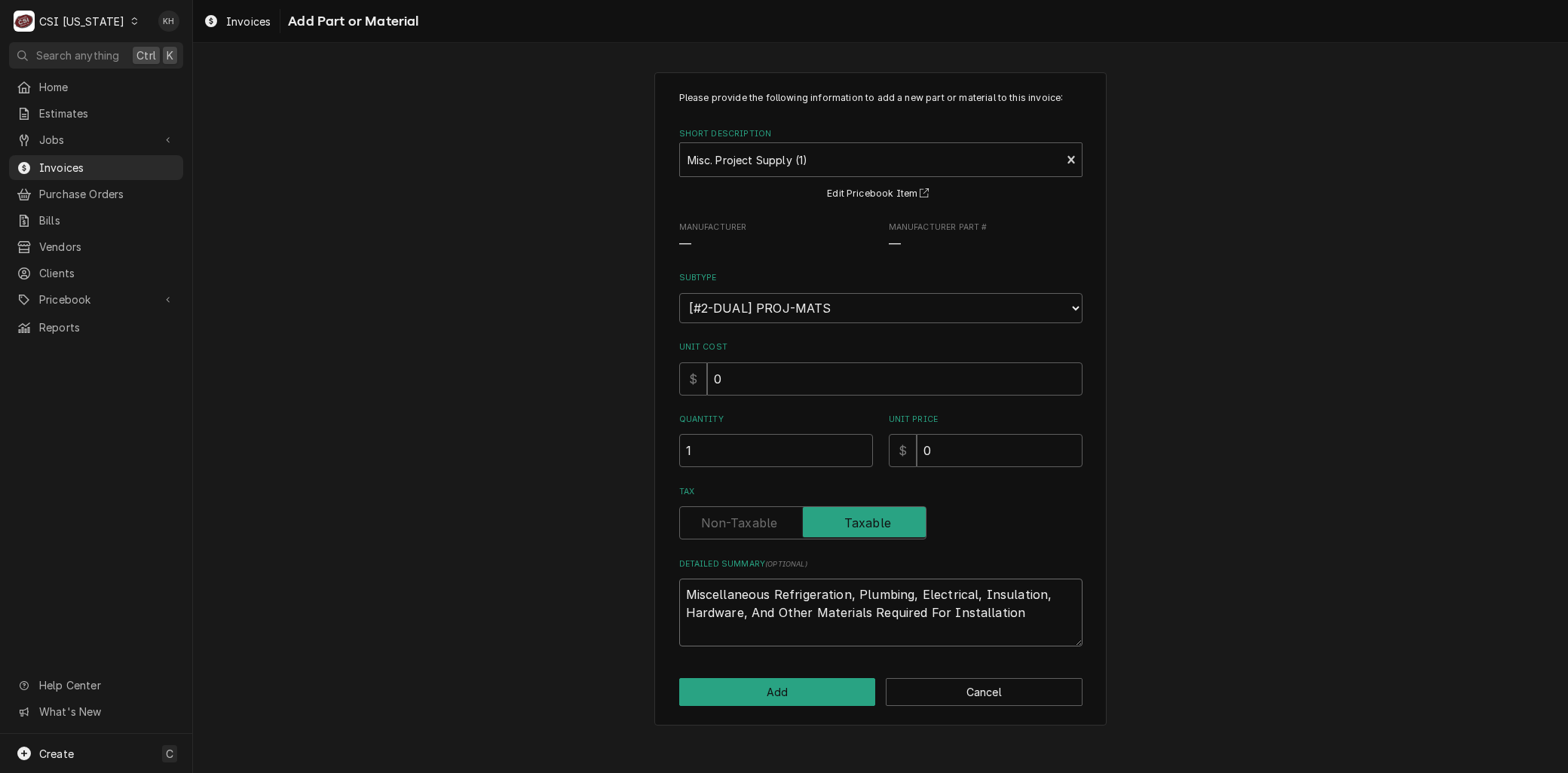
type textarea "Solenoid valve Proj mat install Jay"
drag, startPoint x: 771, startPoint y: 593, endPoint x: 1253, endPoint y: 589, distance: 482.0
click at [1253, 589] on div "Please provide the following information to add a new part or material to this …" at bounding box center [880, 399] width 1375 height 680
type textarea "x"
type textarea "Solenoid valve"
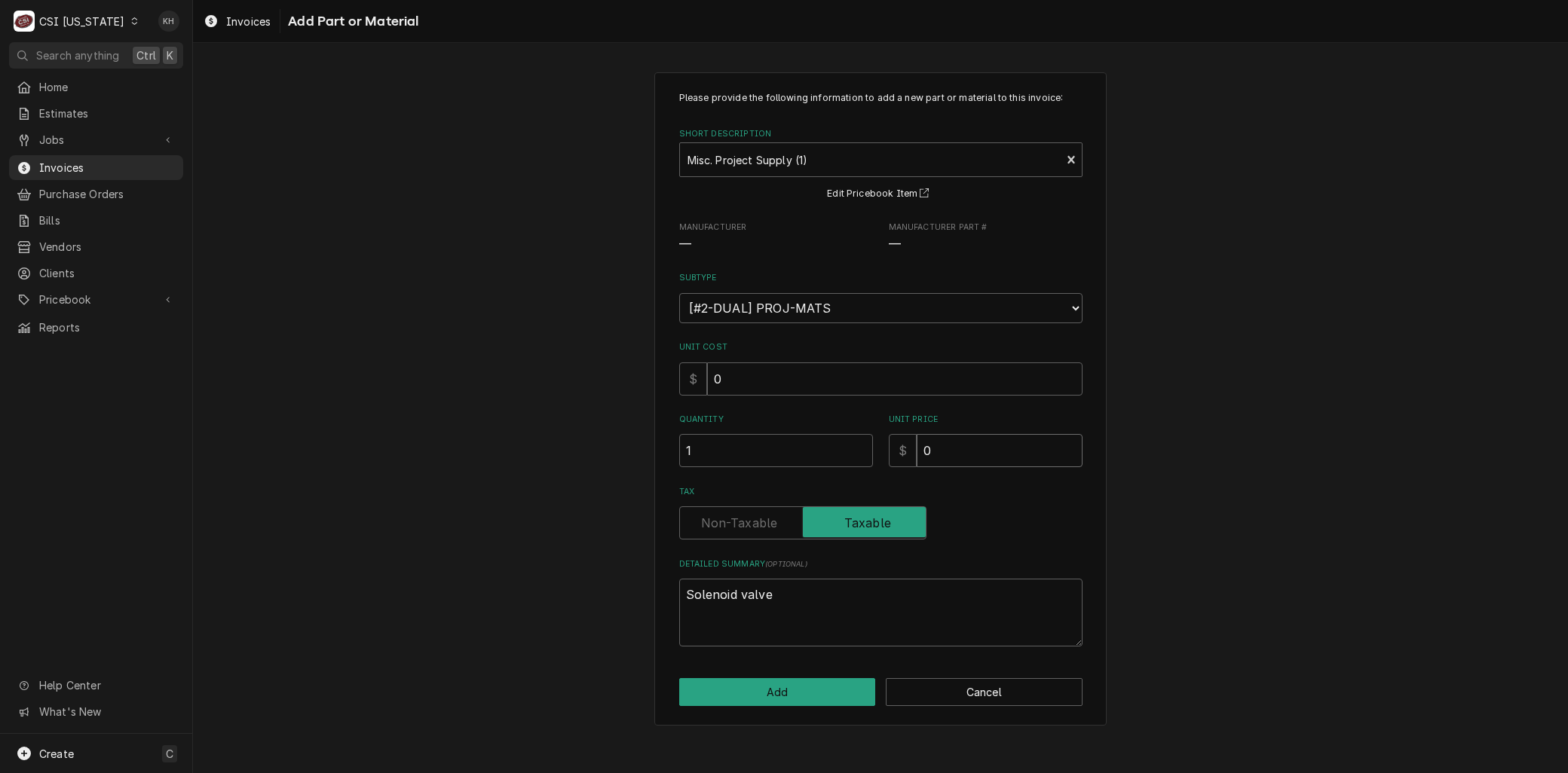
drag, startPoint x: 955, startPoint y: 449, endPoint x: 865, endPoint y: 438, distance: 90.7
click at [878, 448] on div "Quantity 1 Unit Price $ 0" at bounding box center [881, 440] width 404 height 54
type textarea "x"
type input "5"
type textarea "x"
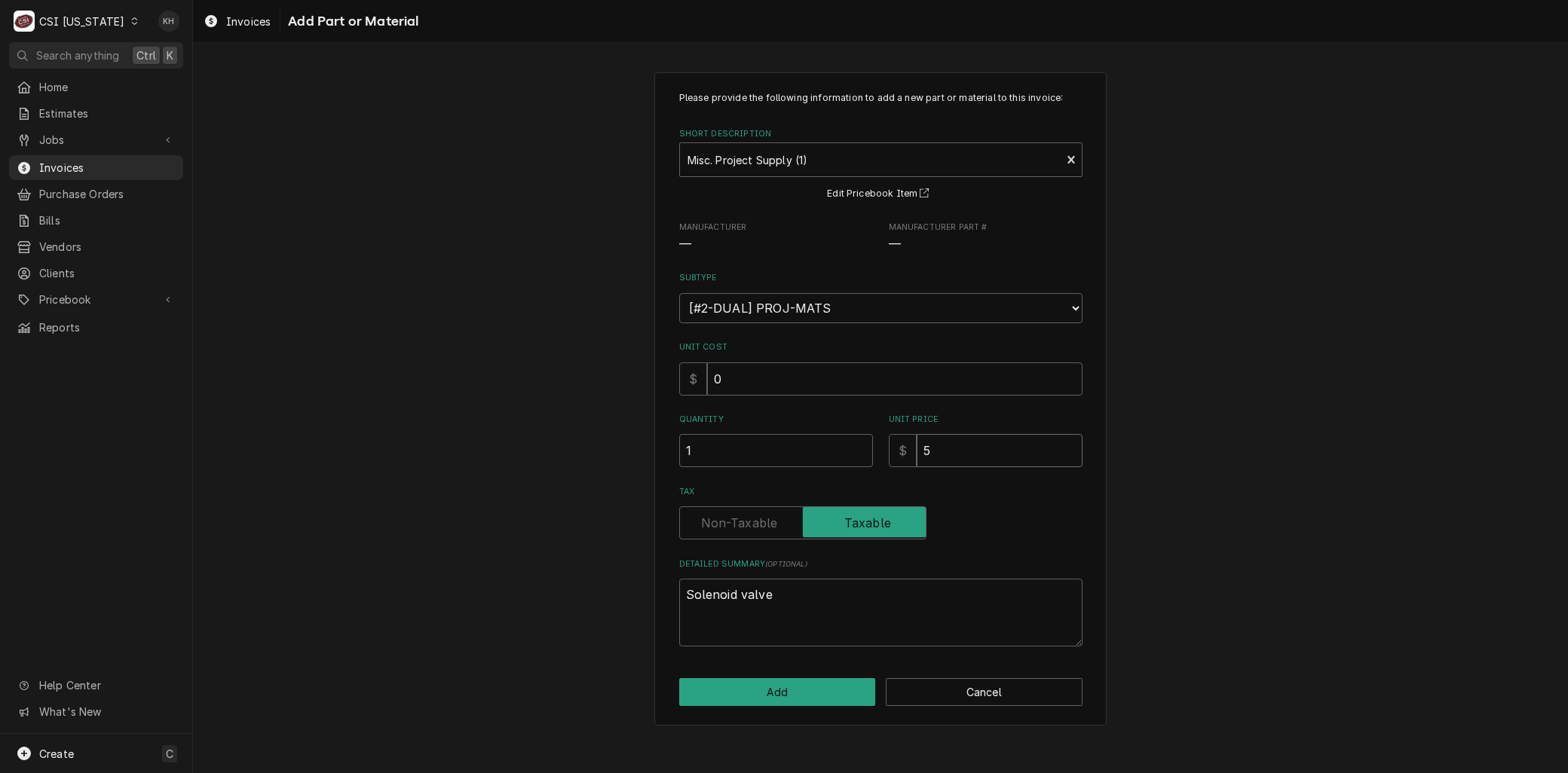
type input "51"
type textarea "x"
type input "51.5"
type textarea "x"
type input "51.59"
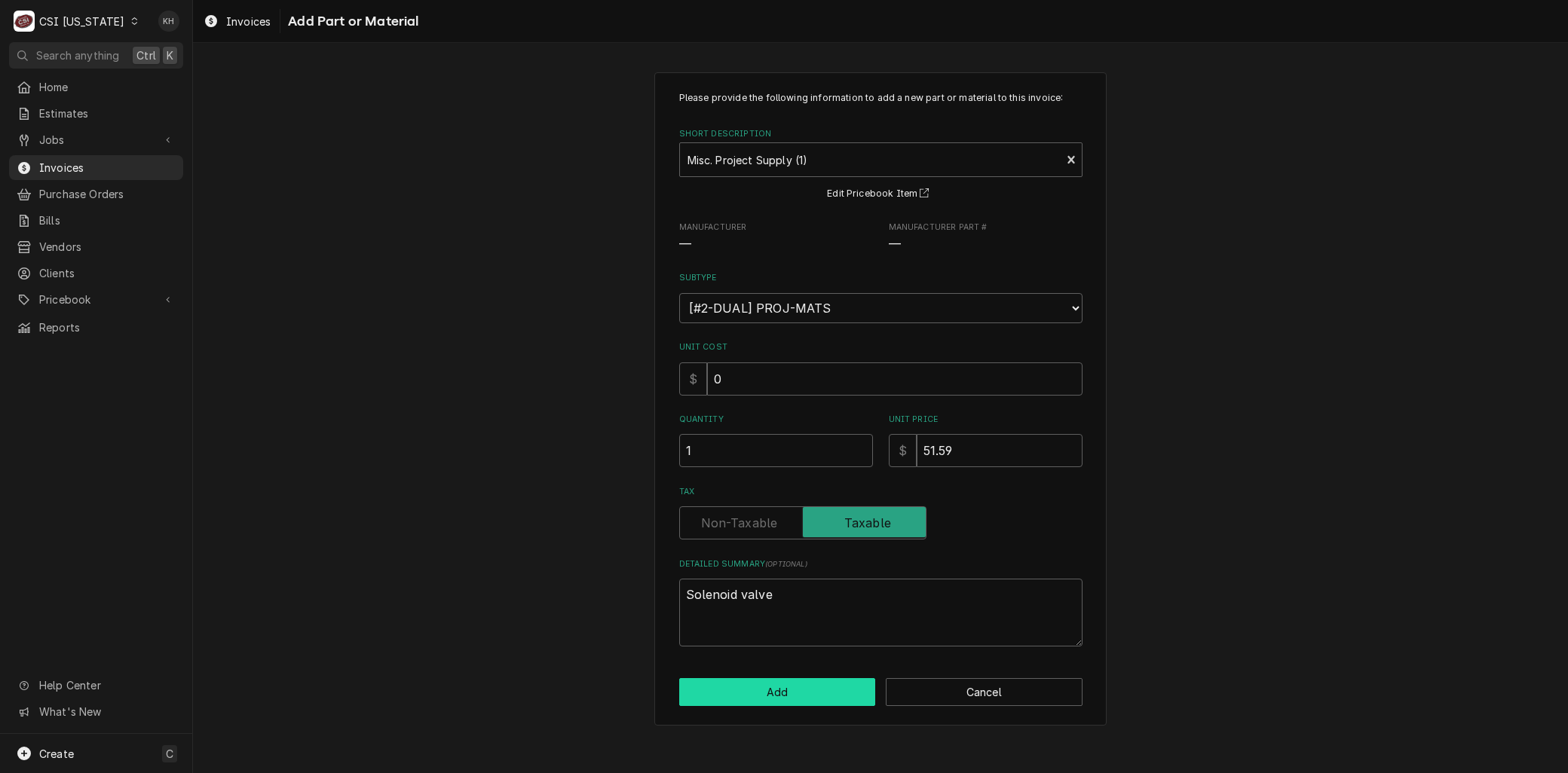
click at [773, 696] on button "Add" at bounding box center [778, 693] width 197 height 28
type textarea "x"
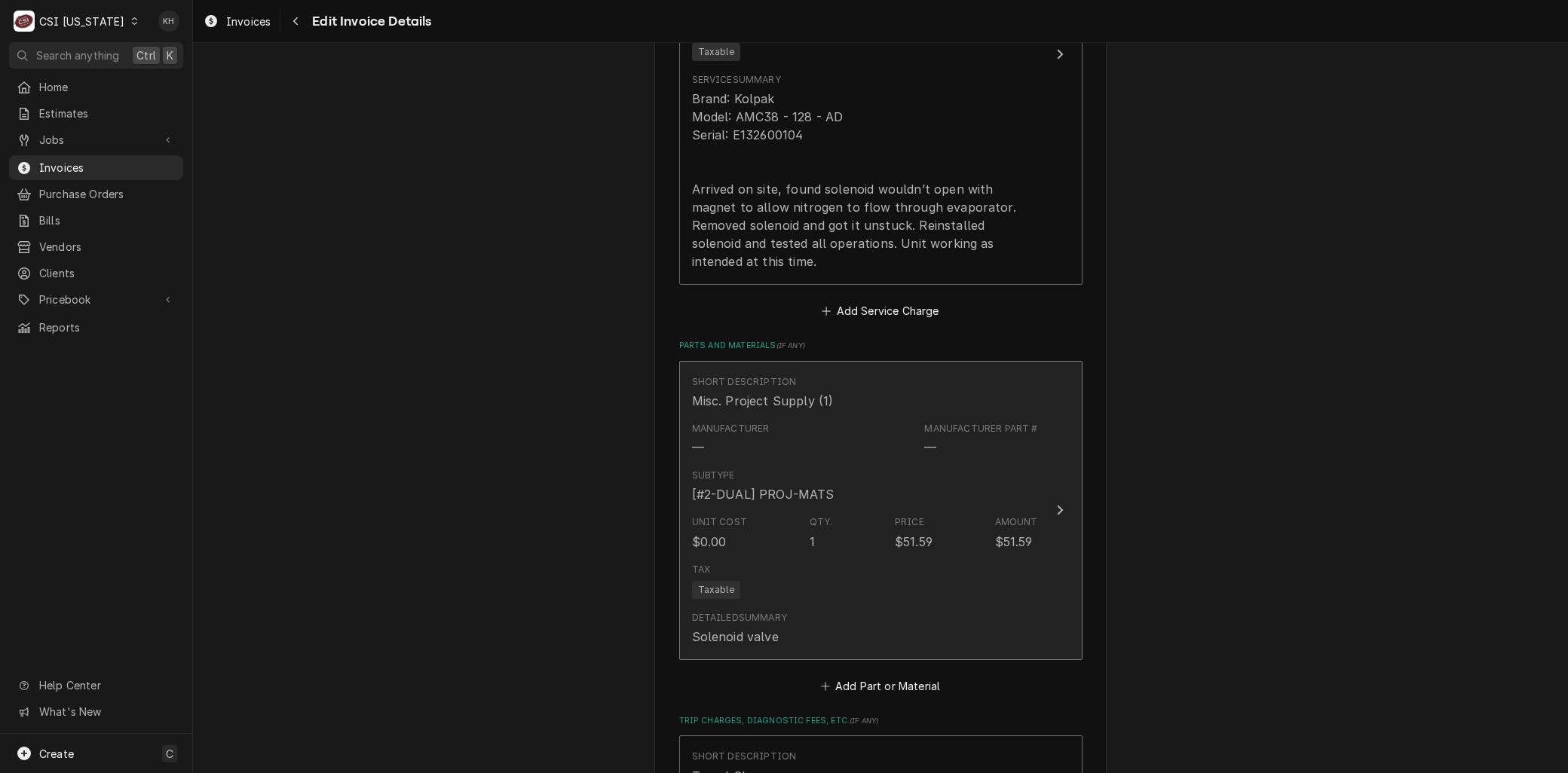
scroll to position [1667, 0]
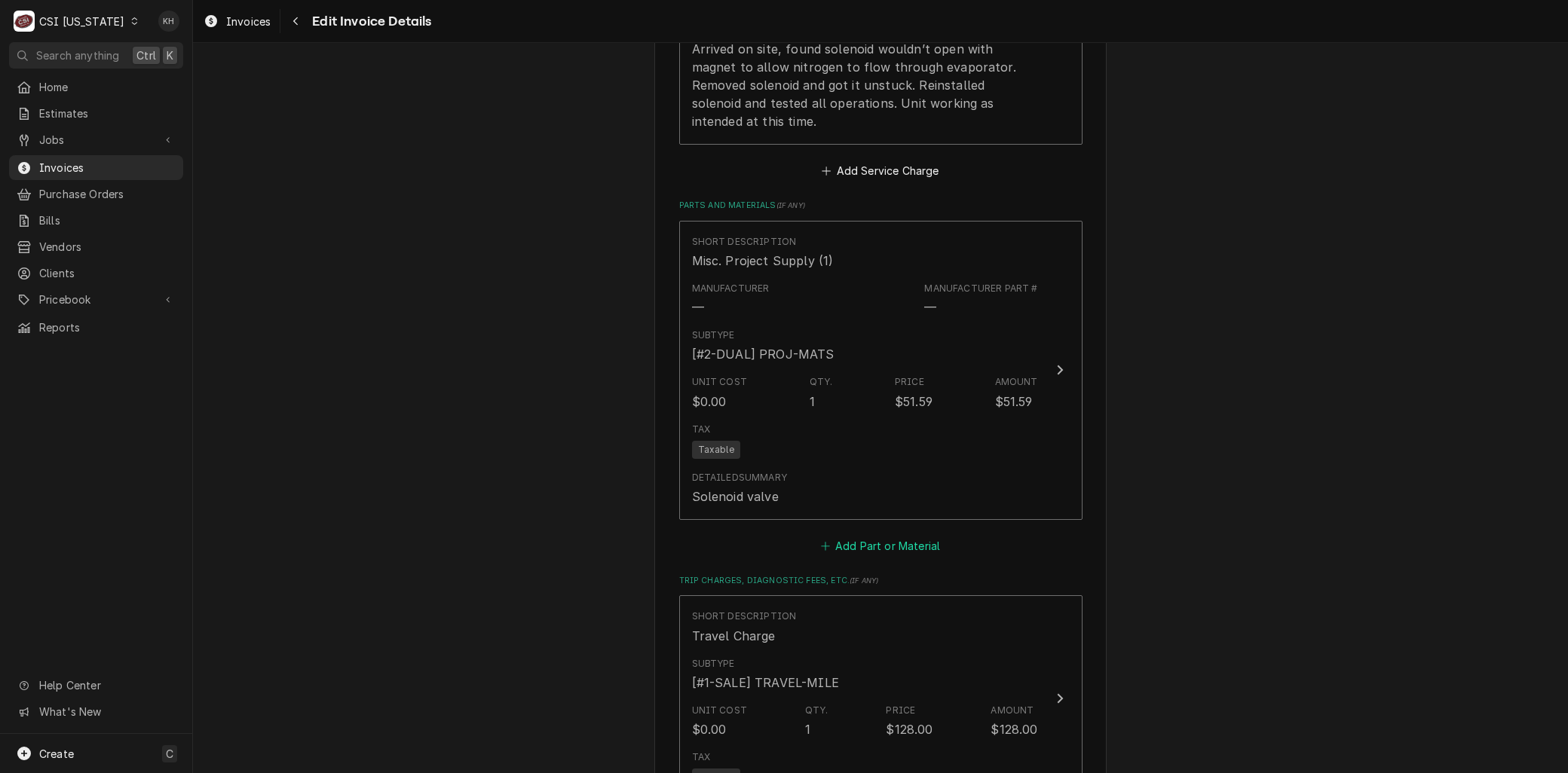
click at [858, 535] on button "Add Part or Material" at bounding box center [880, 545] width 125 height 21
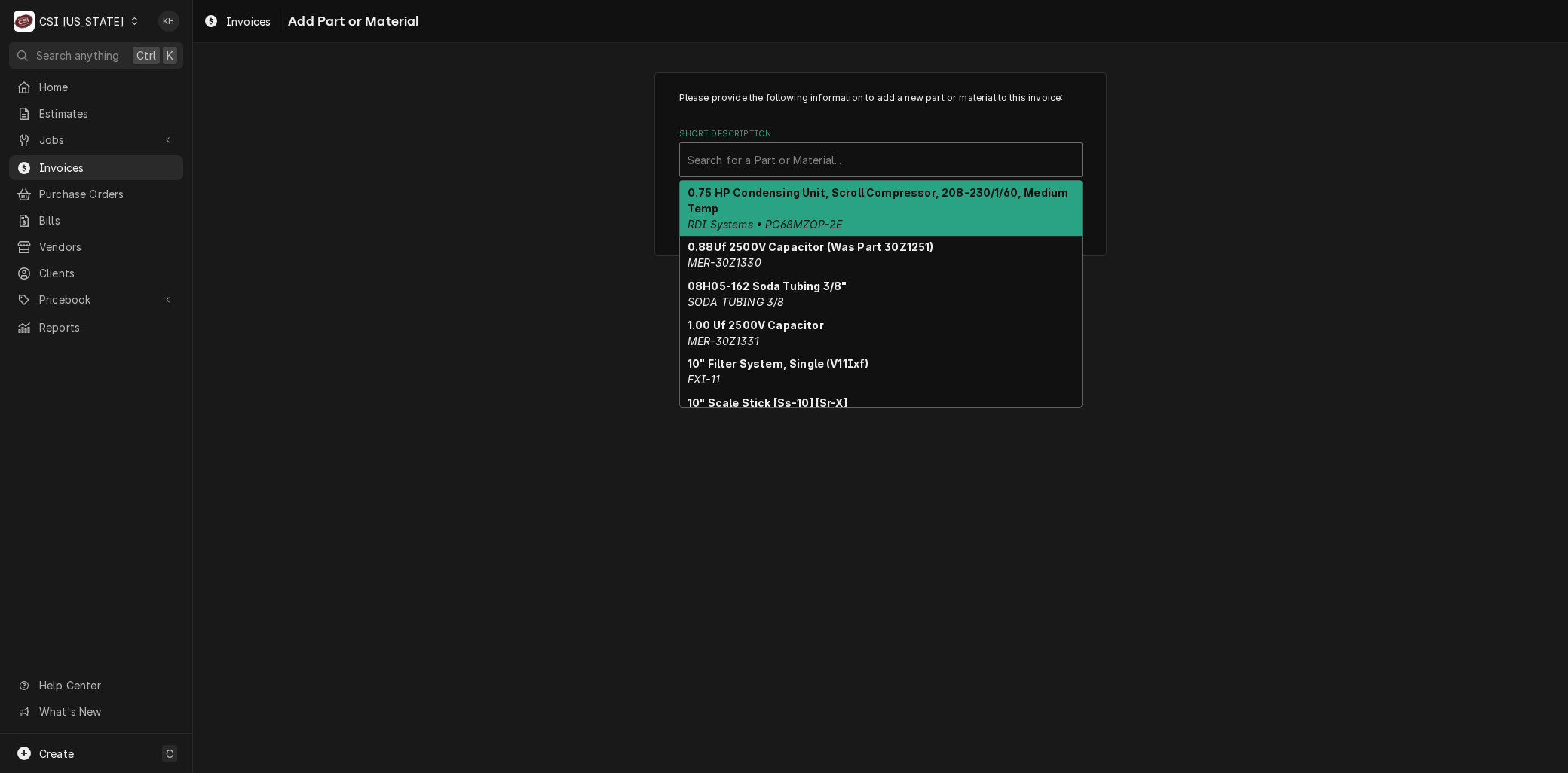
click at [736, 147] on div "Short Description" at bounding box center [880, 160] width 387 height 27
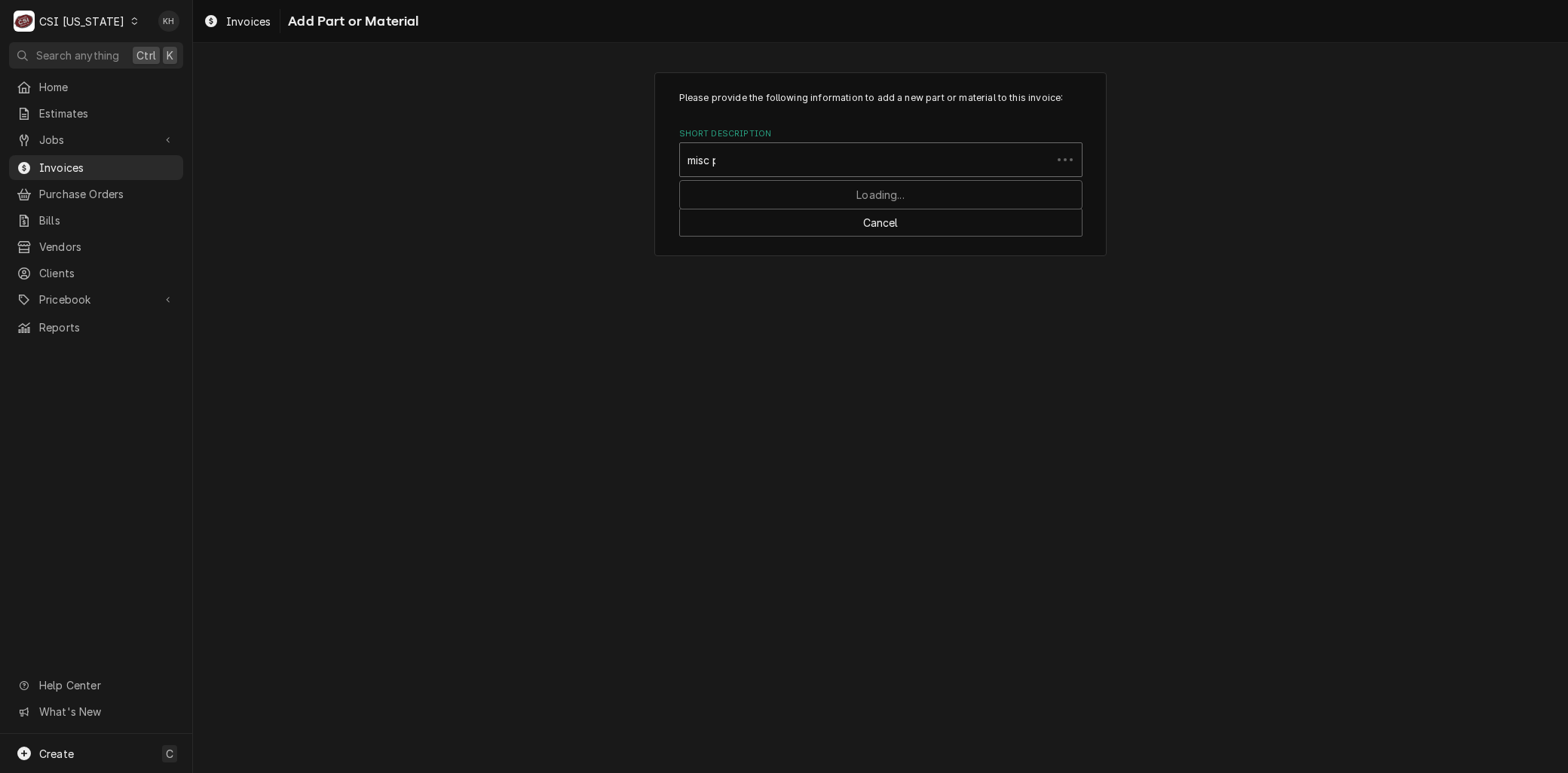
type input "misc pro"
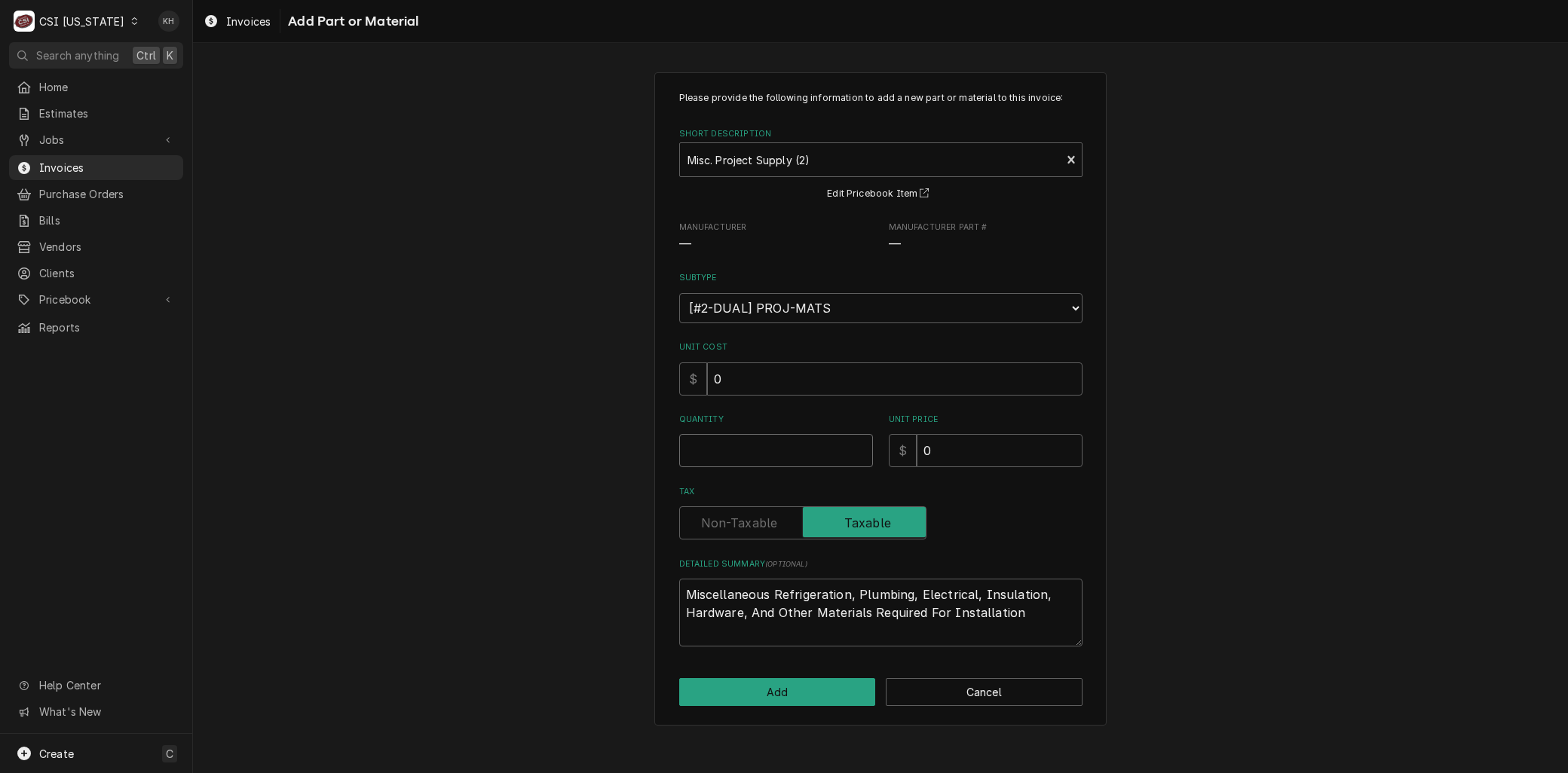
click at [750, 446] on input "Quantity" at bounding box center [776, 450] width 194 height 33
type textarea "x"
type input "1"
paste textarea "Kolpak solenoid"
type textarea "x"
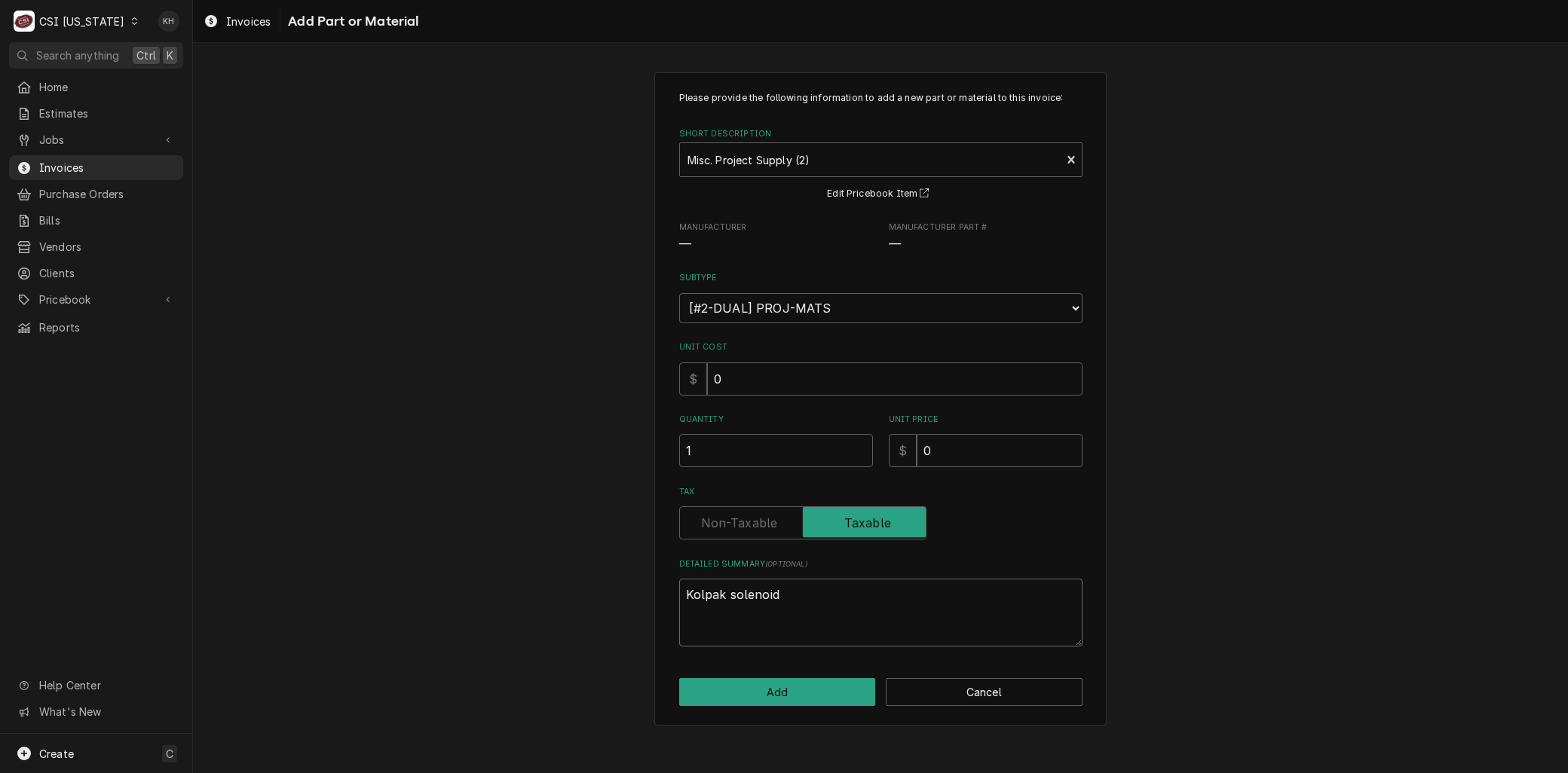
type textarea "Kolpak solenoid"
drag, startPoint x: 937, startPoint y: 446, endPoint x: 891, endPoint y: 453, distance: 46.5
click at [891, 453] on div "$ 0" at bounding box center [985, 450] width 194 height 33
type textarea "x"
type input "7"
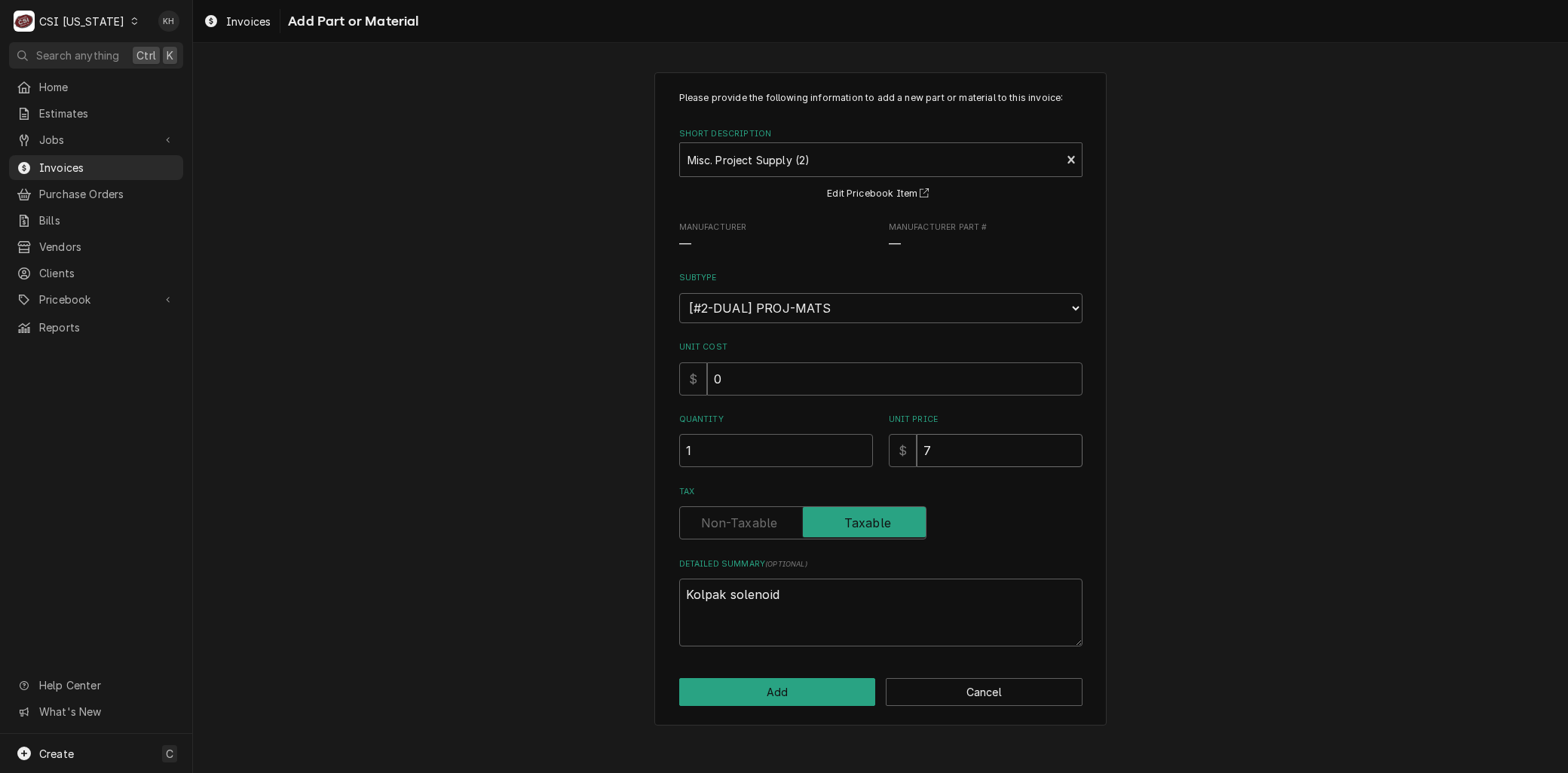
type textarea "x"
type input "75"
type textarea "x"
type input "75.0"
type textarea "x"
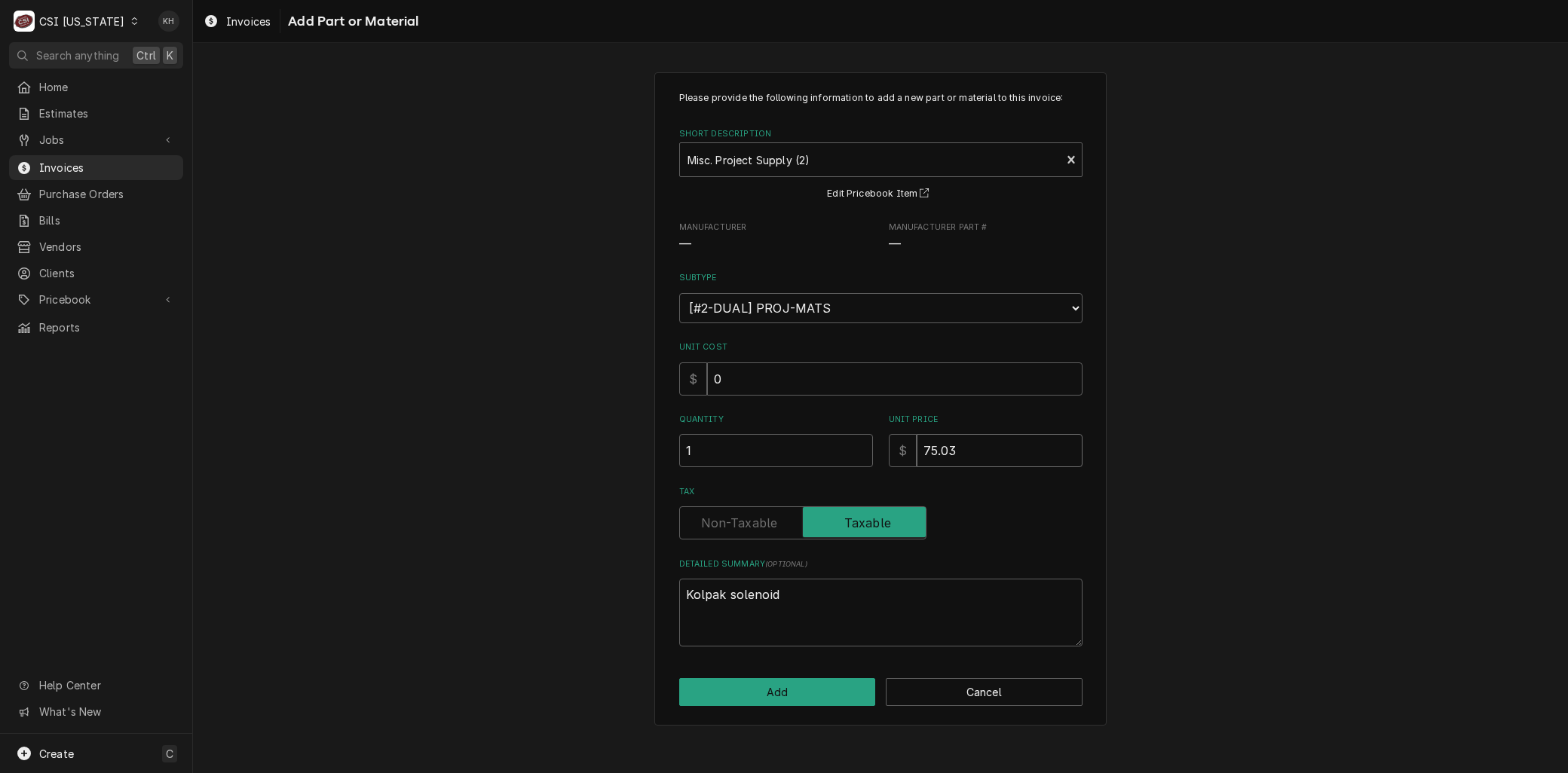
type input "75.03"
click at [778, 679] on button "Add" at bounding box center [778, 693] width 197 height 28
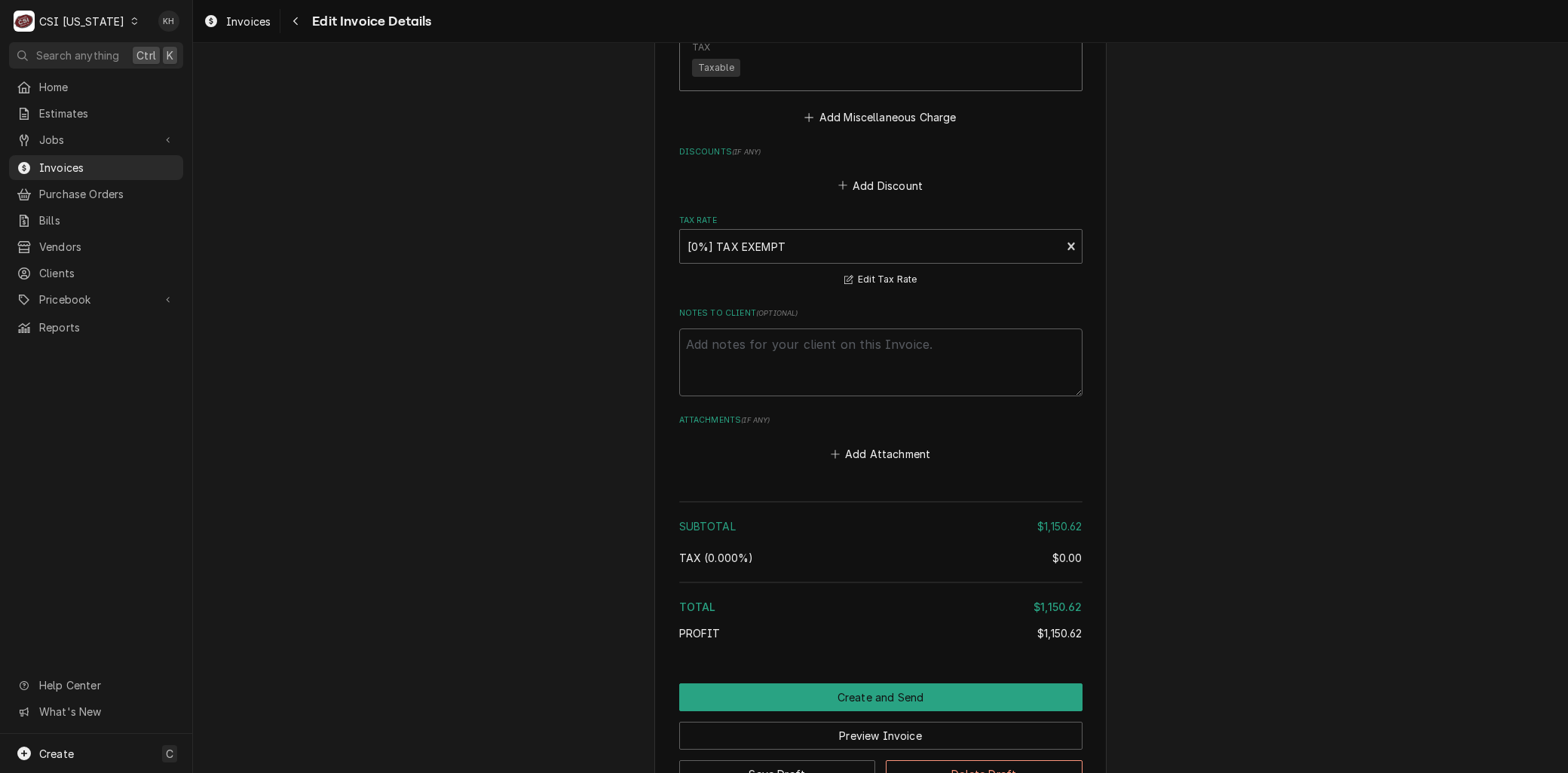
scroll to position [2785, 0]
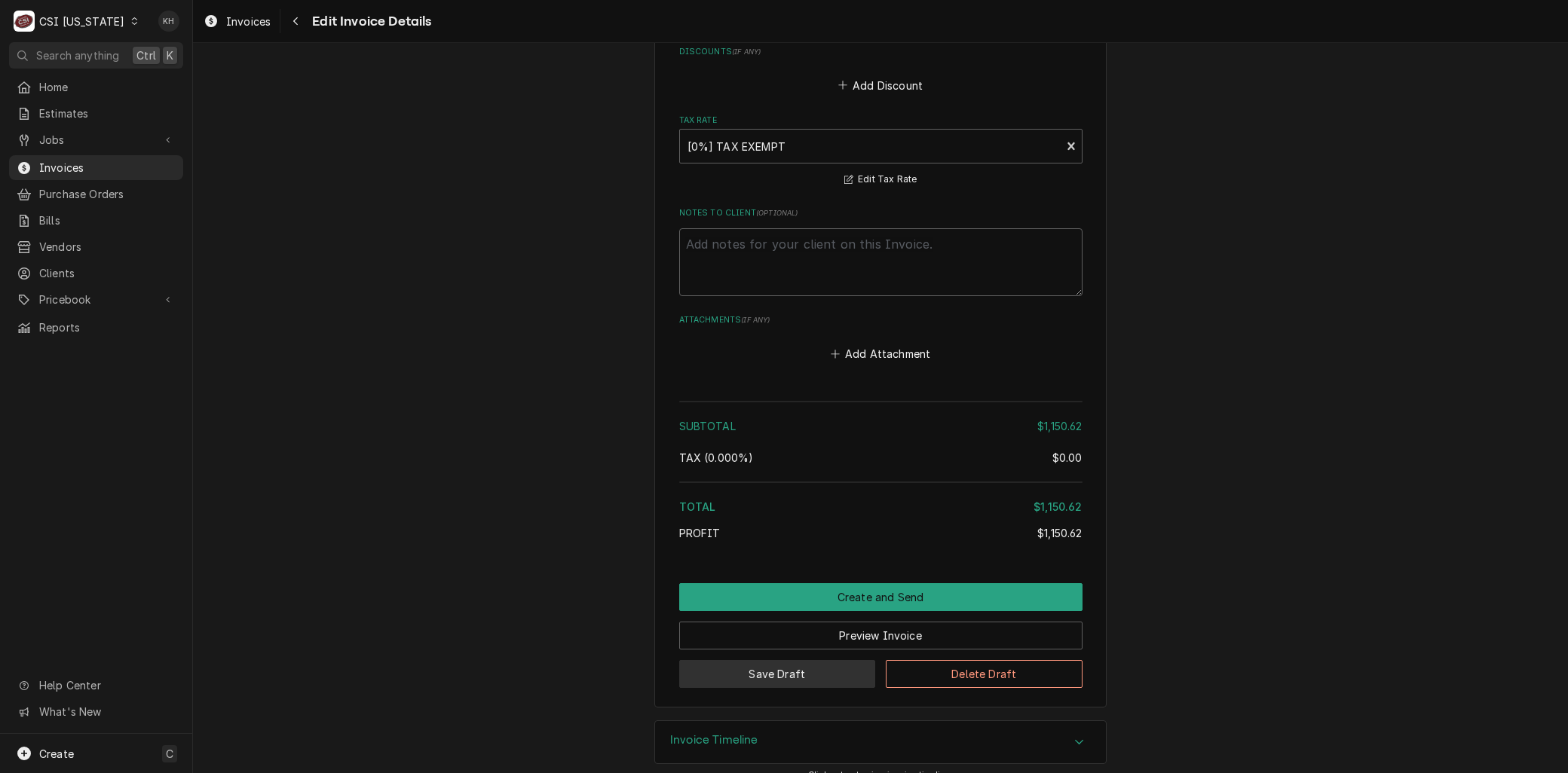
click at [725, 661] on button "Save Draft" at bounding box center [778, 675] width 197 height 28
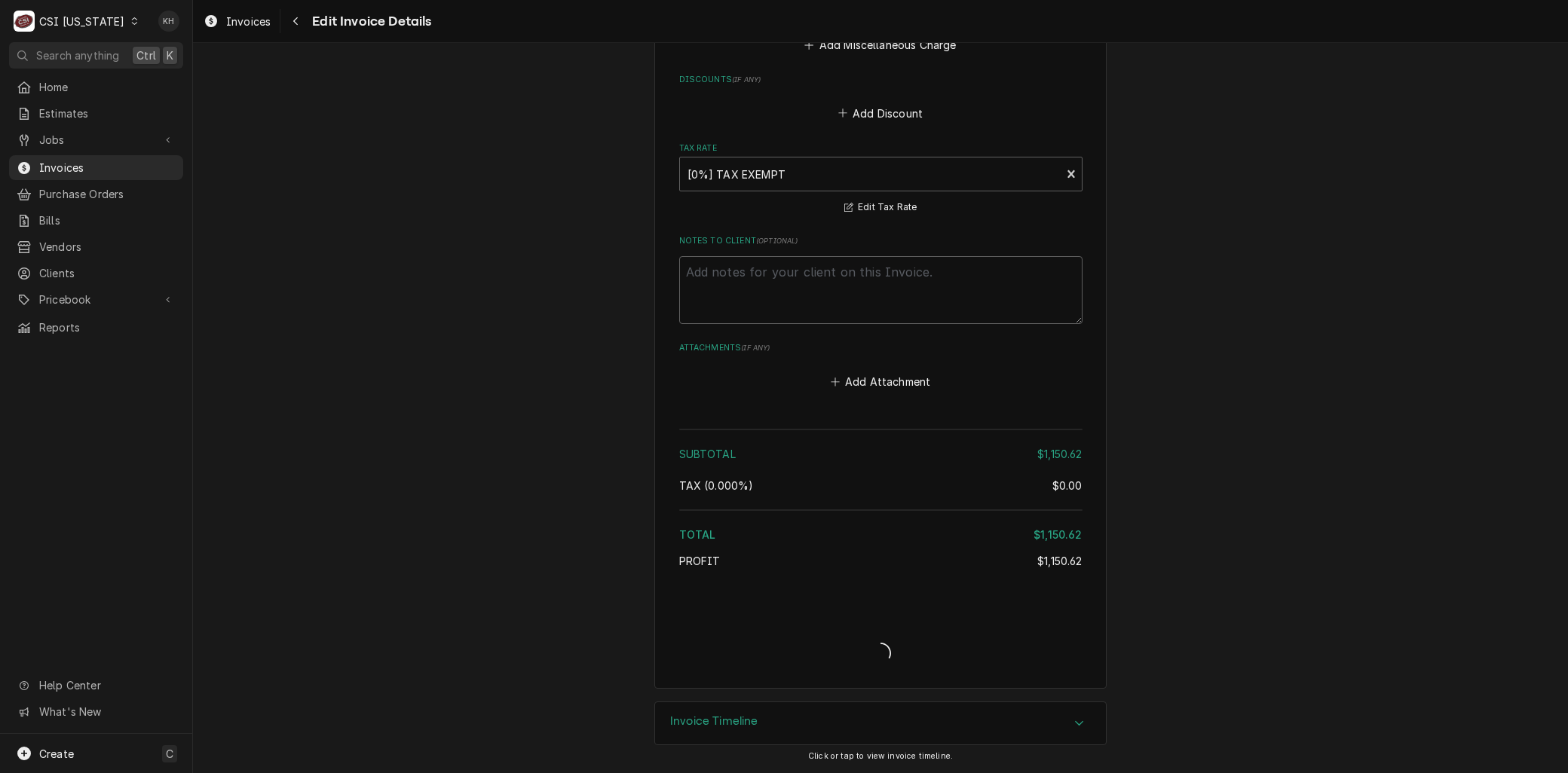
scroll to position [2738, 0]
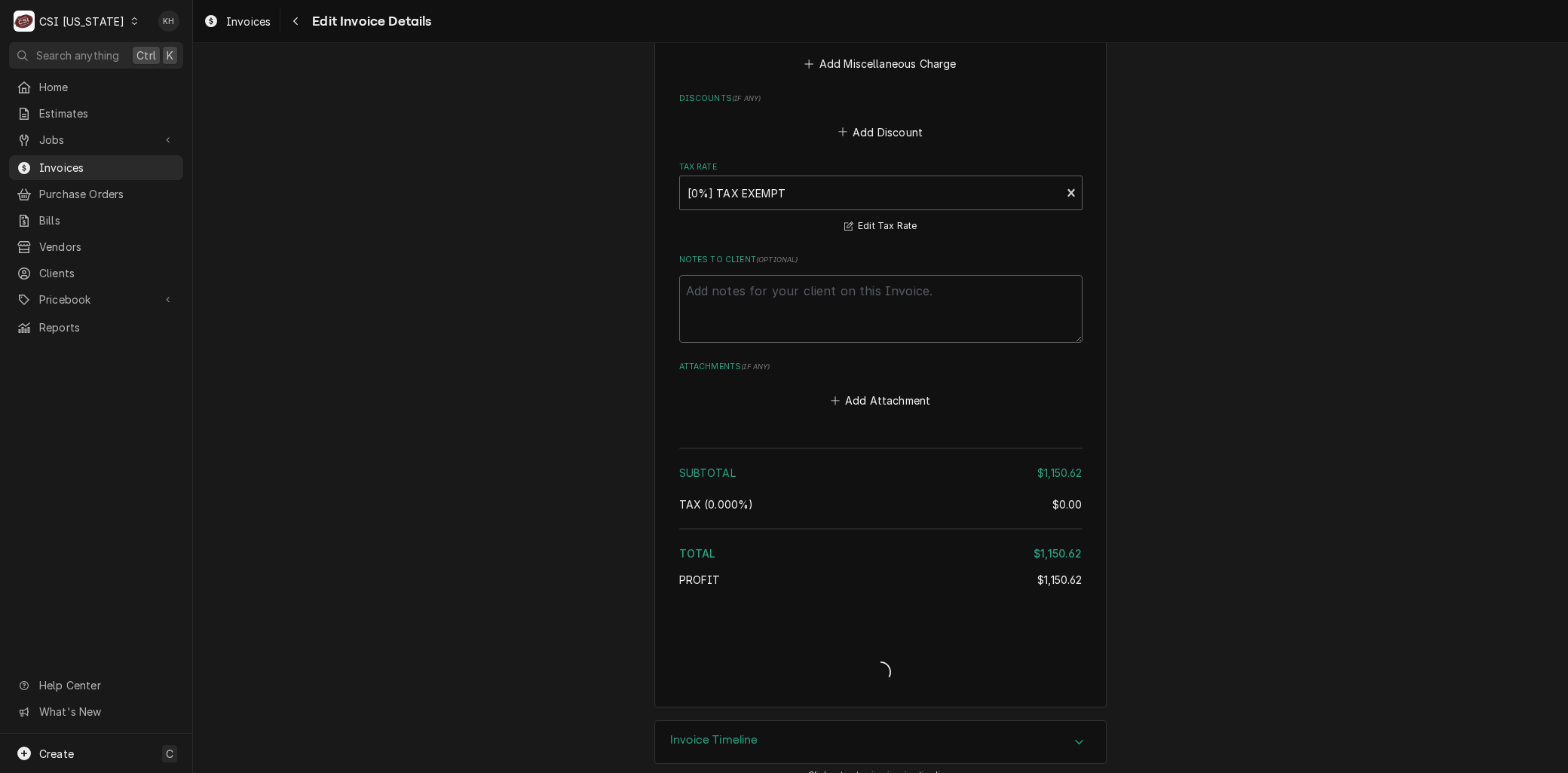
type textarea "x"
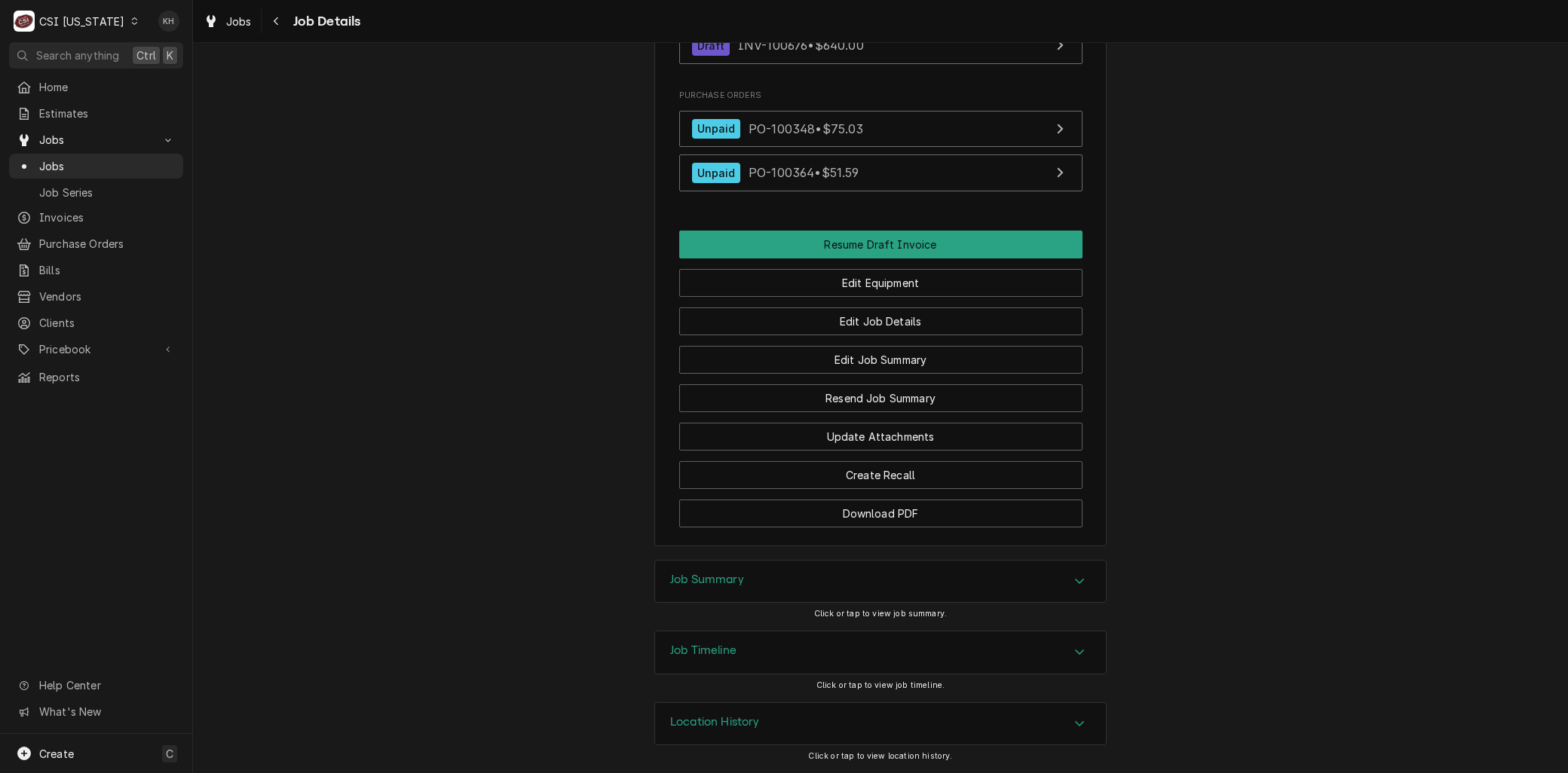
scroll to position [921, 0]
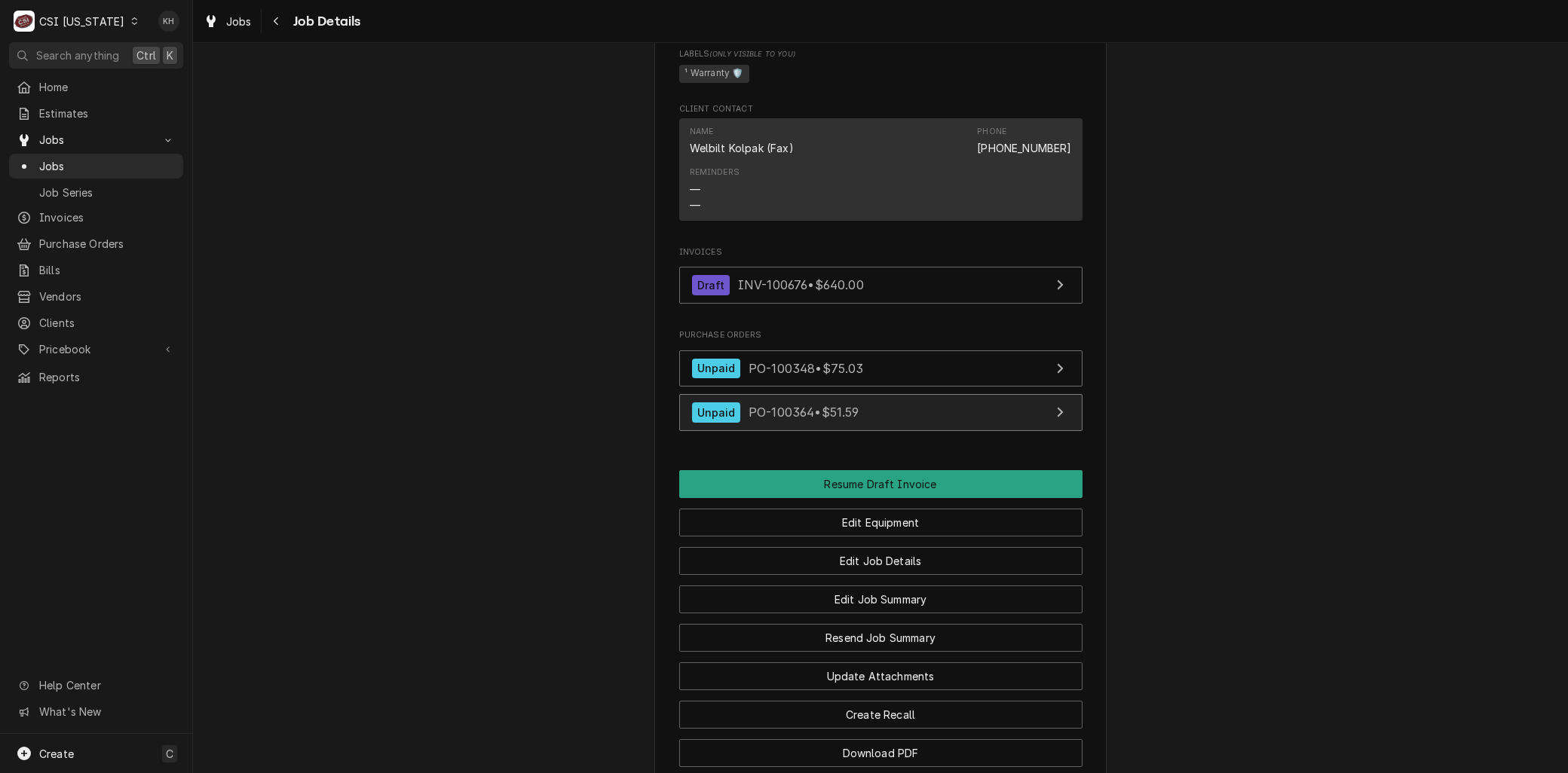
click at [771, 420] on span "PO-100364 • $51.59" at bounding box center [803, 412] width 111 height 15
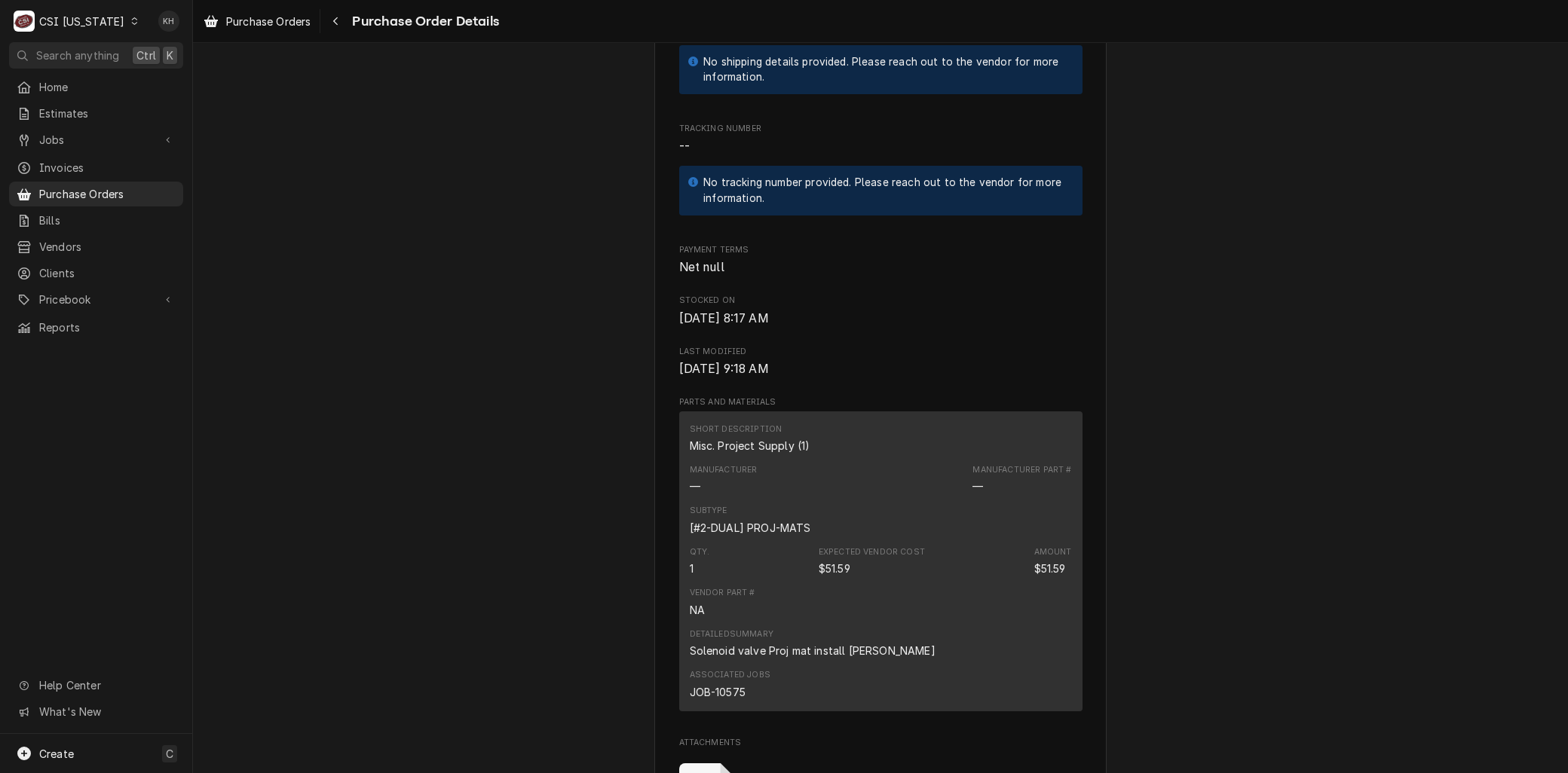
scroll to position [921, 0]
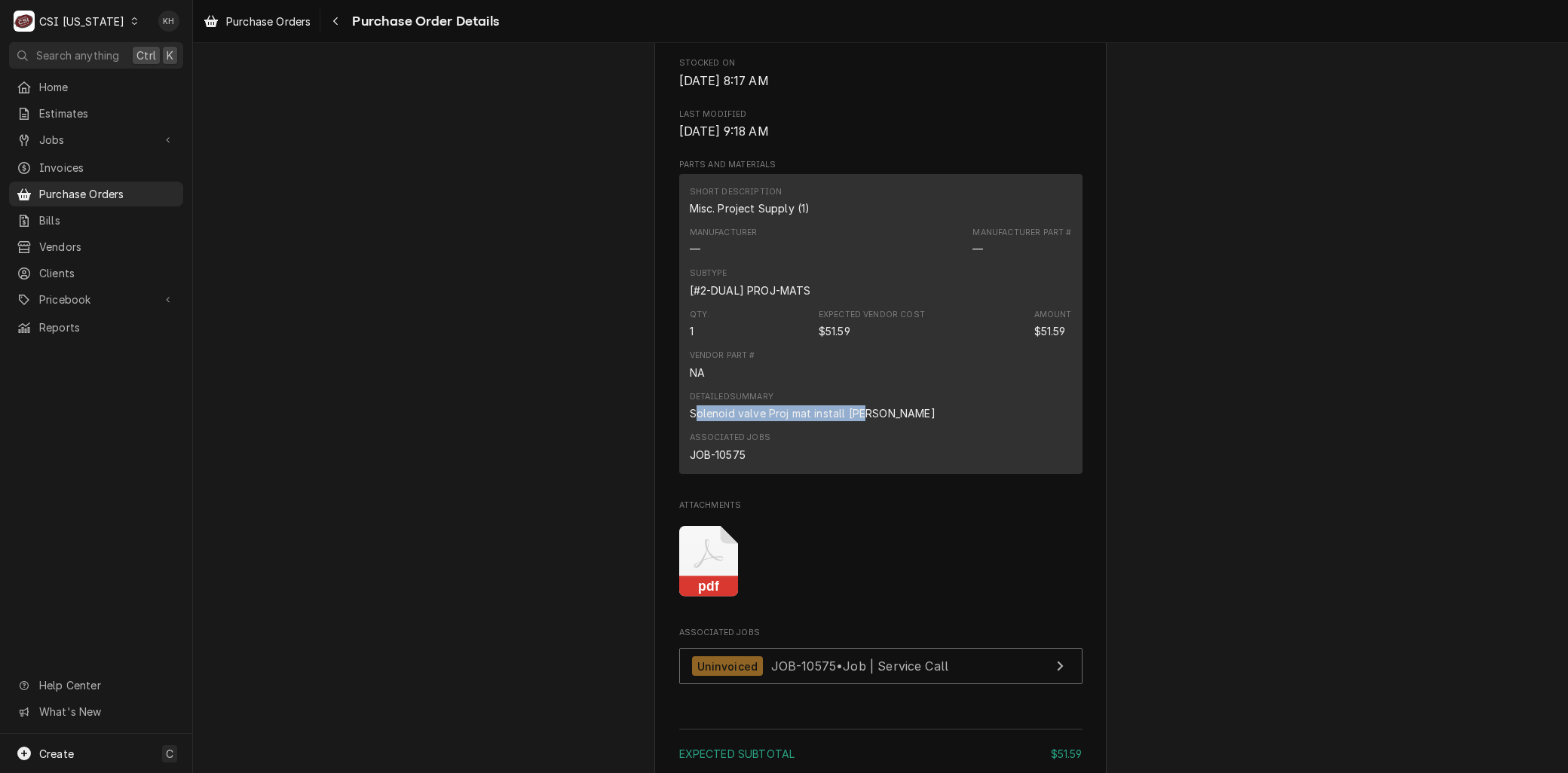
drag, startPoint x: 865, startPoint y: 443, endPoint x: 687, endPoint y: 445, distance: 178.0
click at [690, 426] on div "Detailed Summary Solenoid valve Proj mat install [PERSON_NAME]" at bounding box center [881, 405] width 382 height 41
drag, startPoint x: 687, startPoint y: 445, endPoint x: 701, endPoint y: 568, distance: 123.8
click at [701, 568] on icon "Attachments" at bounding box center [709, 562] width 60 height 72
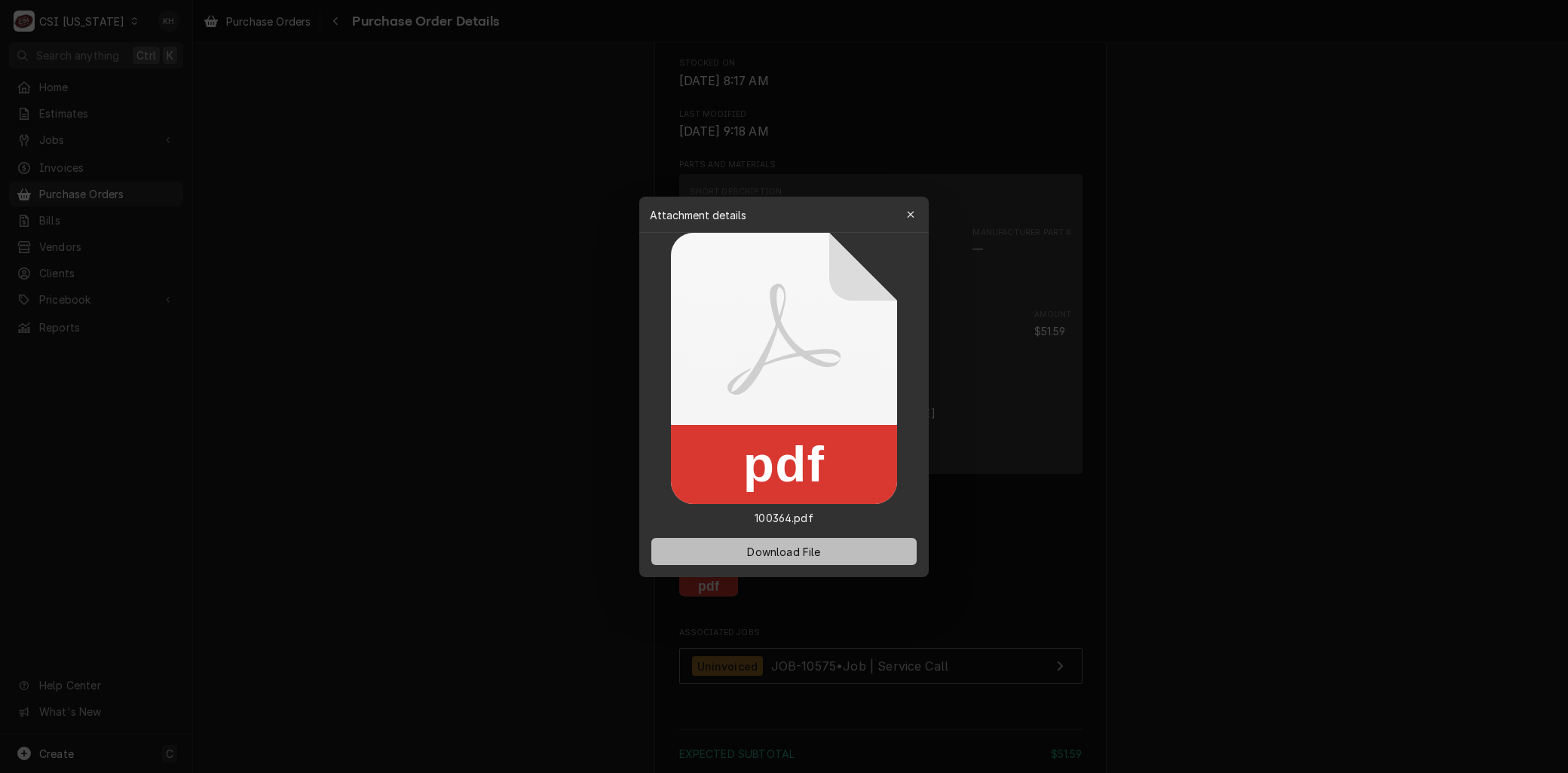
click at [724, 548] on button "Download File" at bounding box center [784, 552] width 266 height 27
click at [914, 211] on icon "button" at bounding box center [911, 215] width 9 height 10
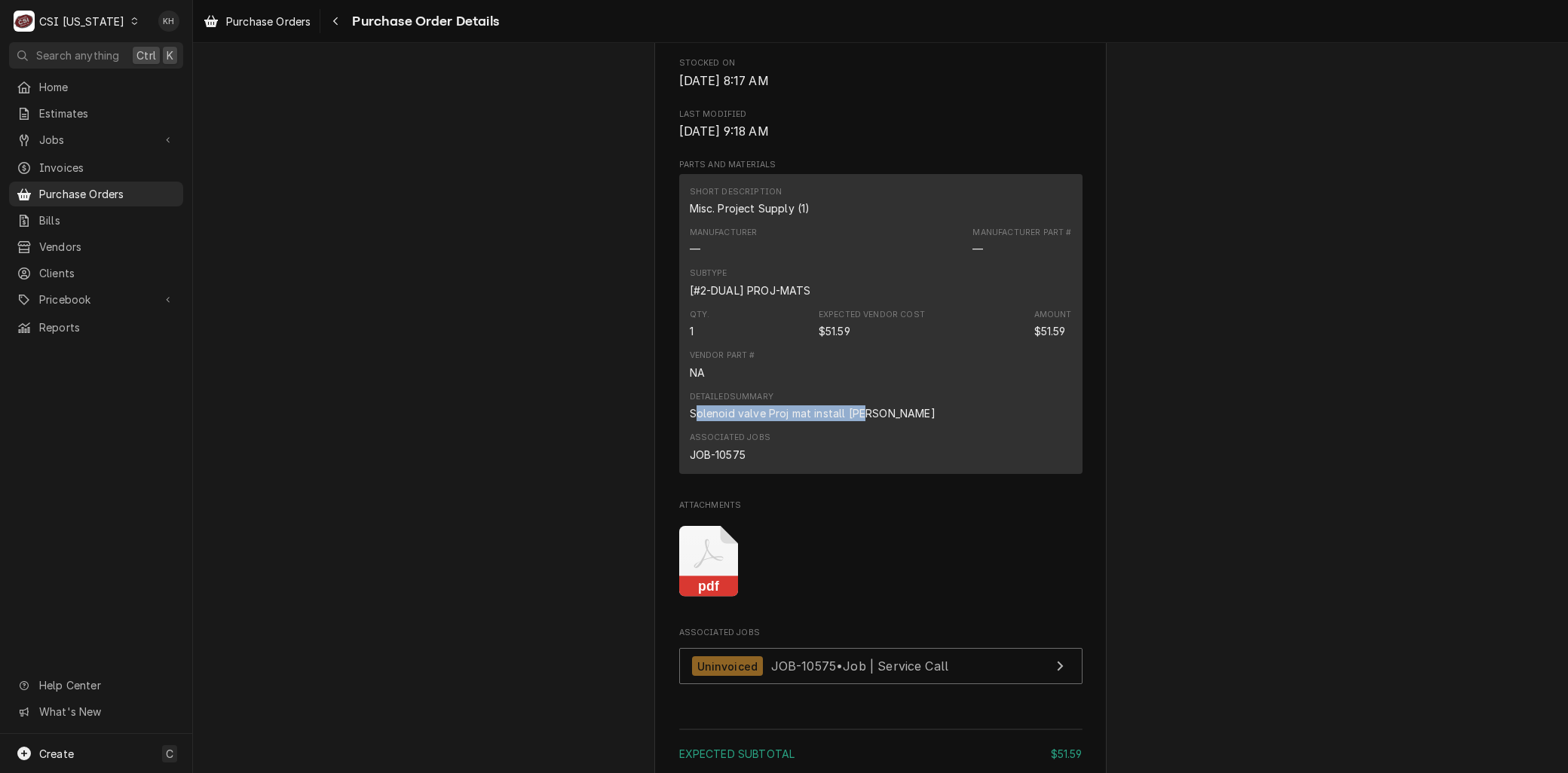
click at [869, 426] on div "Detailed Summary Solenoid valve Proj mat install Jay" at bounding box center [881, 405] width 382 height 41
drag, startPoint x: 845, startPoint y: 447, endPoint x: 659, endPoint y: 446, distance: 186.0
click at [659, 446] on div "Vendor UNITED REFRIGERATION UNITED REFRIGERATION PO Box 677036 Dallas, TX 75267…" at bounding box center [880, 63] width 453 height 1808
copy div "Solenoid valve Proj mat install Jay"
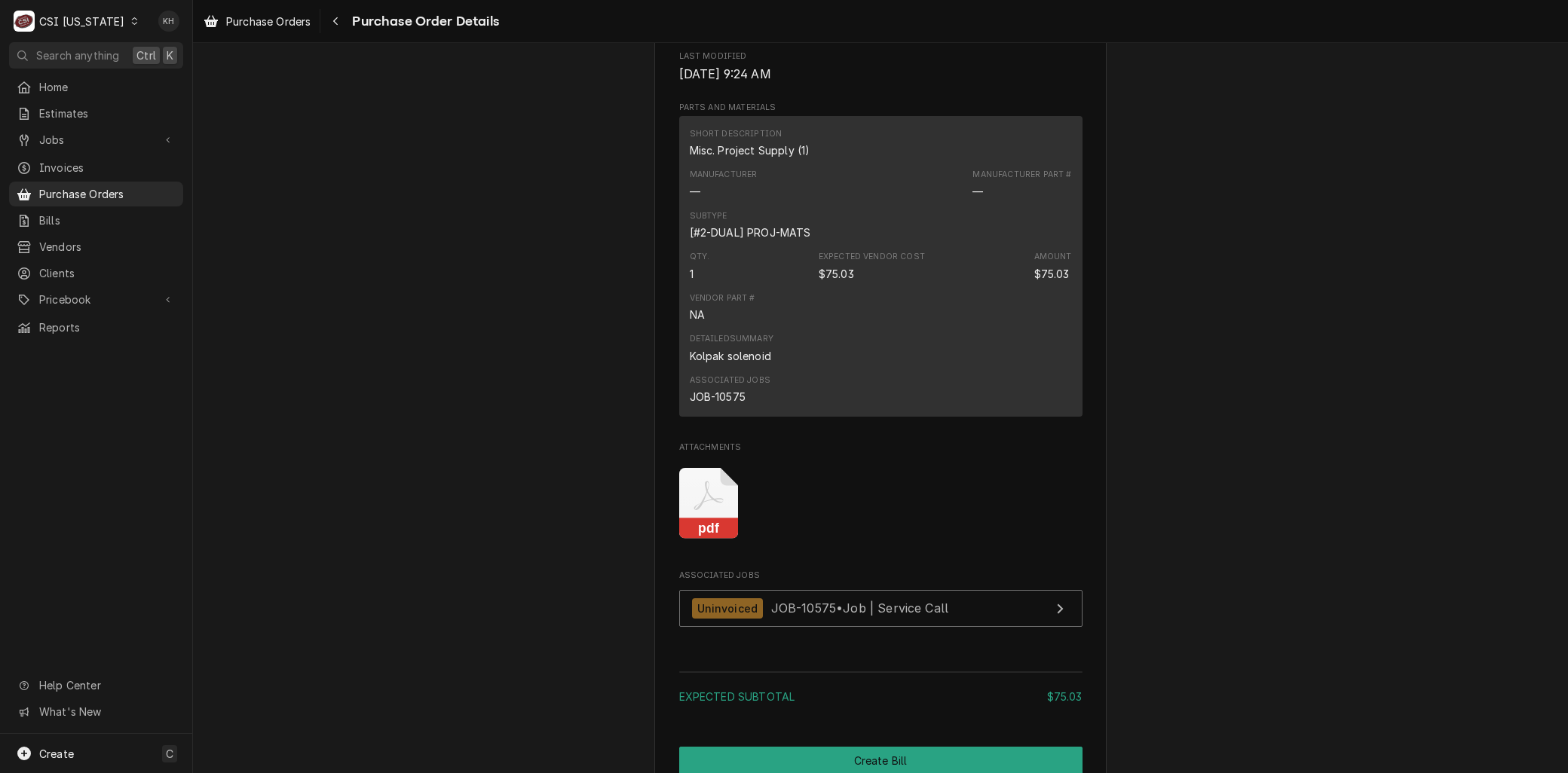
scroll to position [1005, 0]
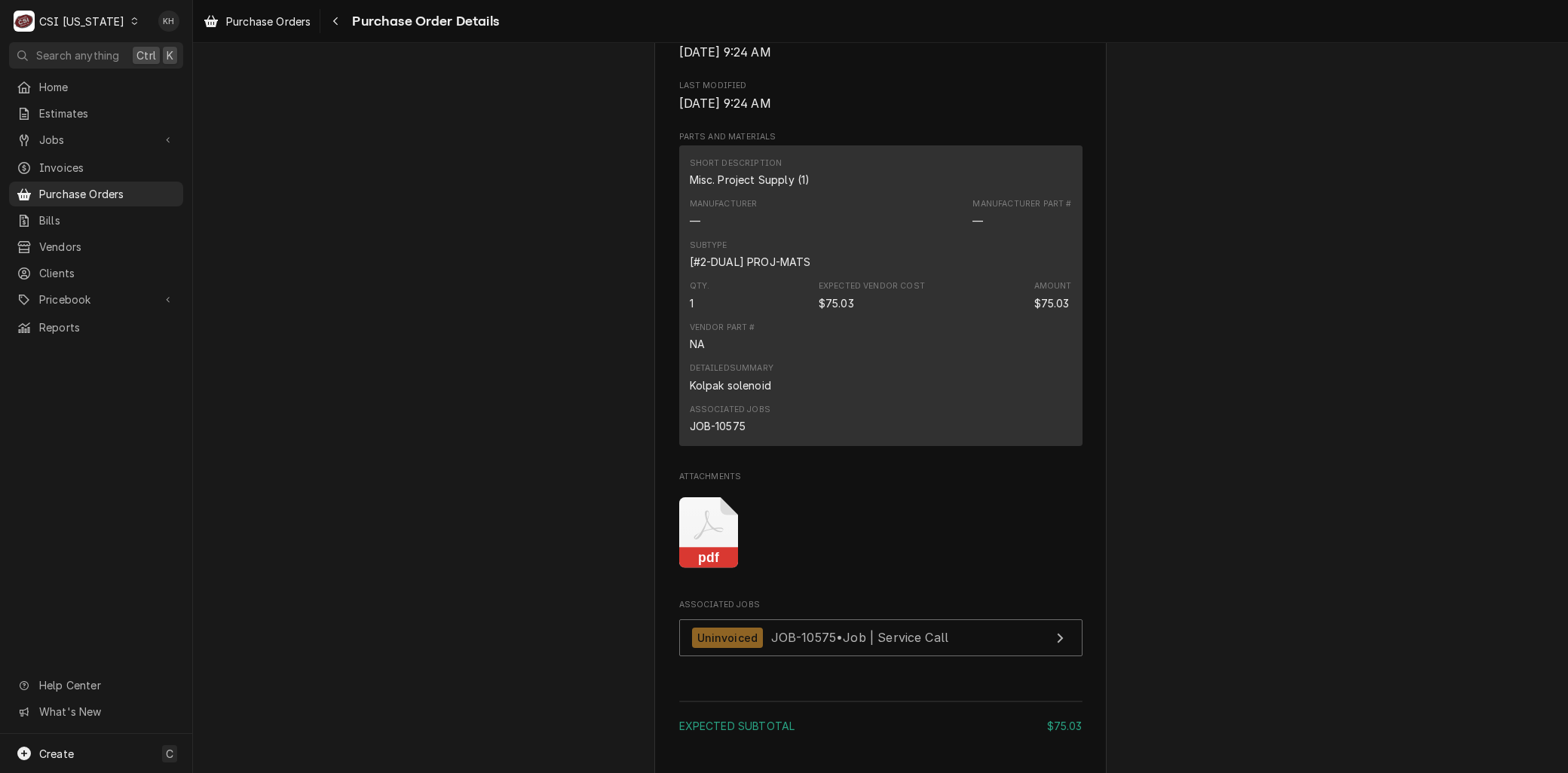
click at [706, 560] on icon "Attachments" at bounding box center [709, 533] width 60 height 72
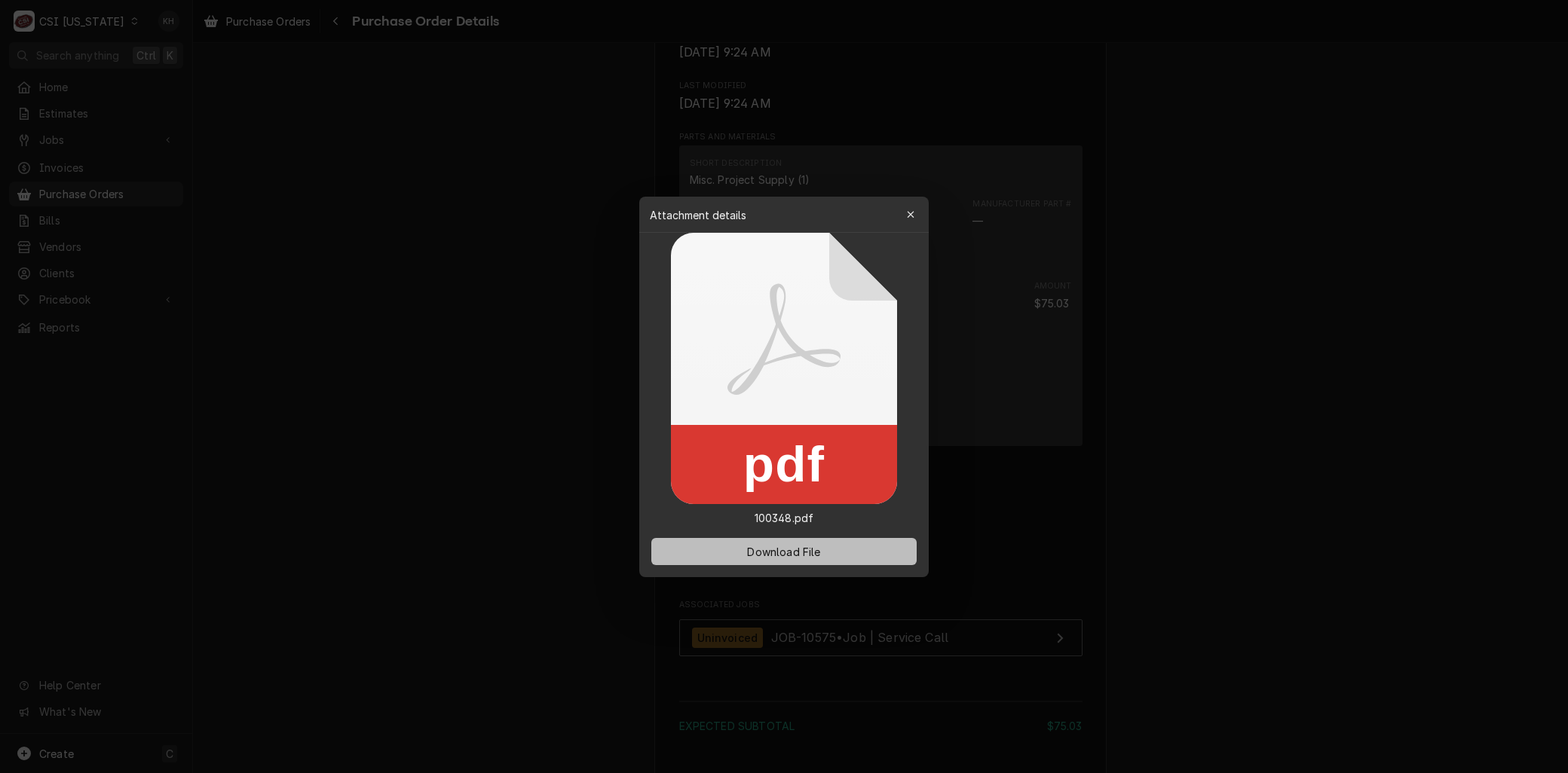
click at [771, 558] on span "Download File" at bounding box center [784, 551] width 79 height 16
click at [915, 209] on div "button" at bounding box center [911, 215] width 15 height 15
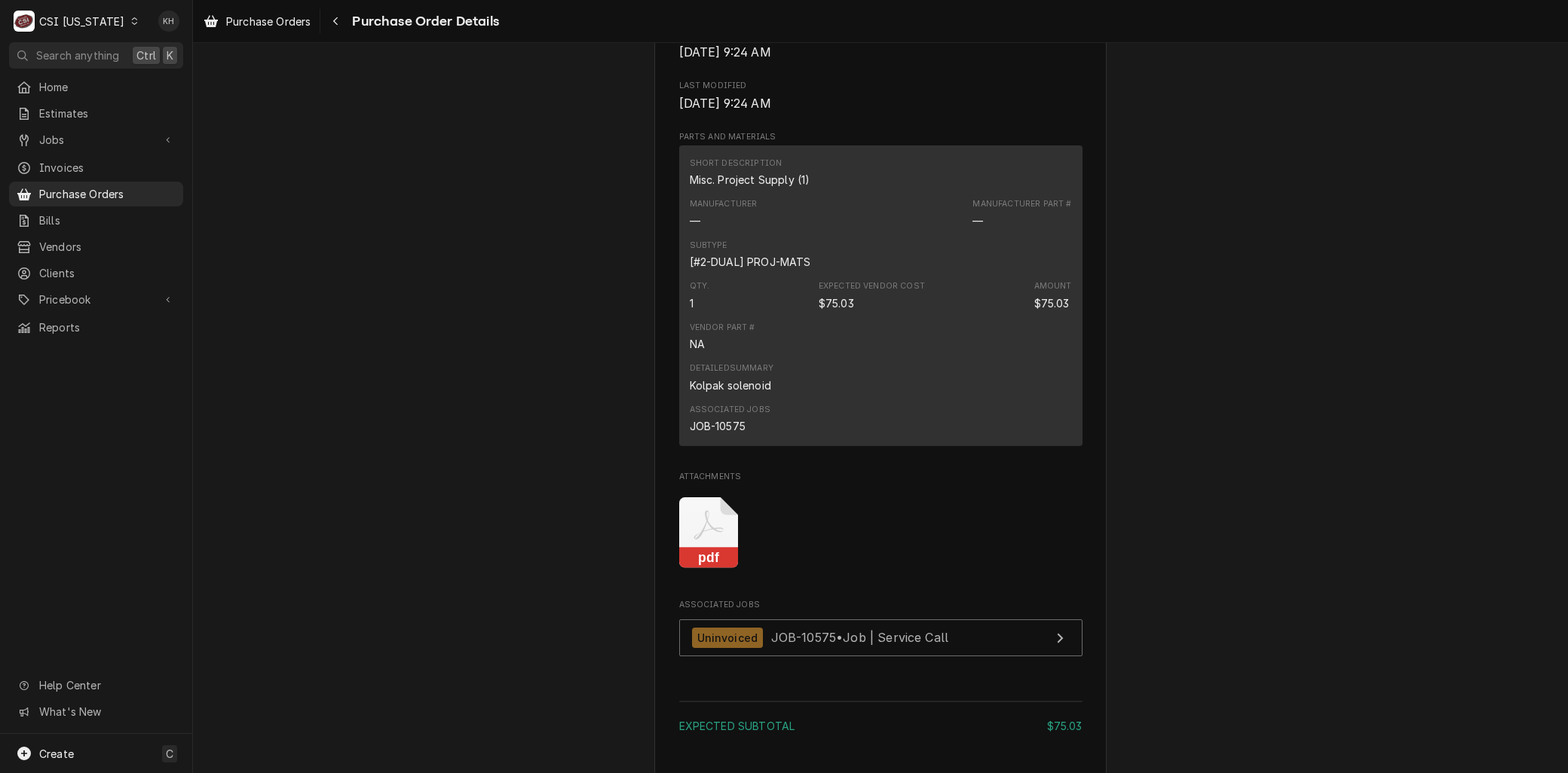
drag, startPoint x: 762, startPoint y: 455, endPoint x: 754, endPoint y: 445, distance: 12.8
click at [754, 439] on div "Associated Jobs JOB-10575" at bounding box center [881, 419] width 382 height 41
drag, startPoint x: 754, startPoint y: 445, endPoint x: 735, endPoint y: 426, distance: 26.9
click at [734, 428] on div "Associated Jobs JOB-10575" at bounding box center [881, 419] width 382 height 41
drag, startPoint x: 767, startPoint y: 418, endPoint x: 677, endPoint y: 416, distance: 90.0
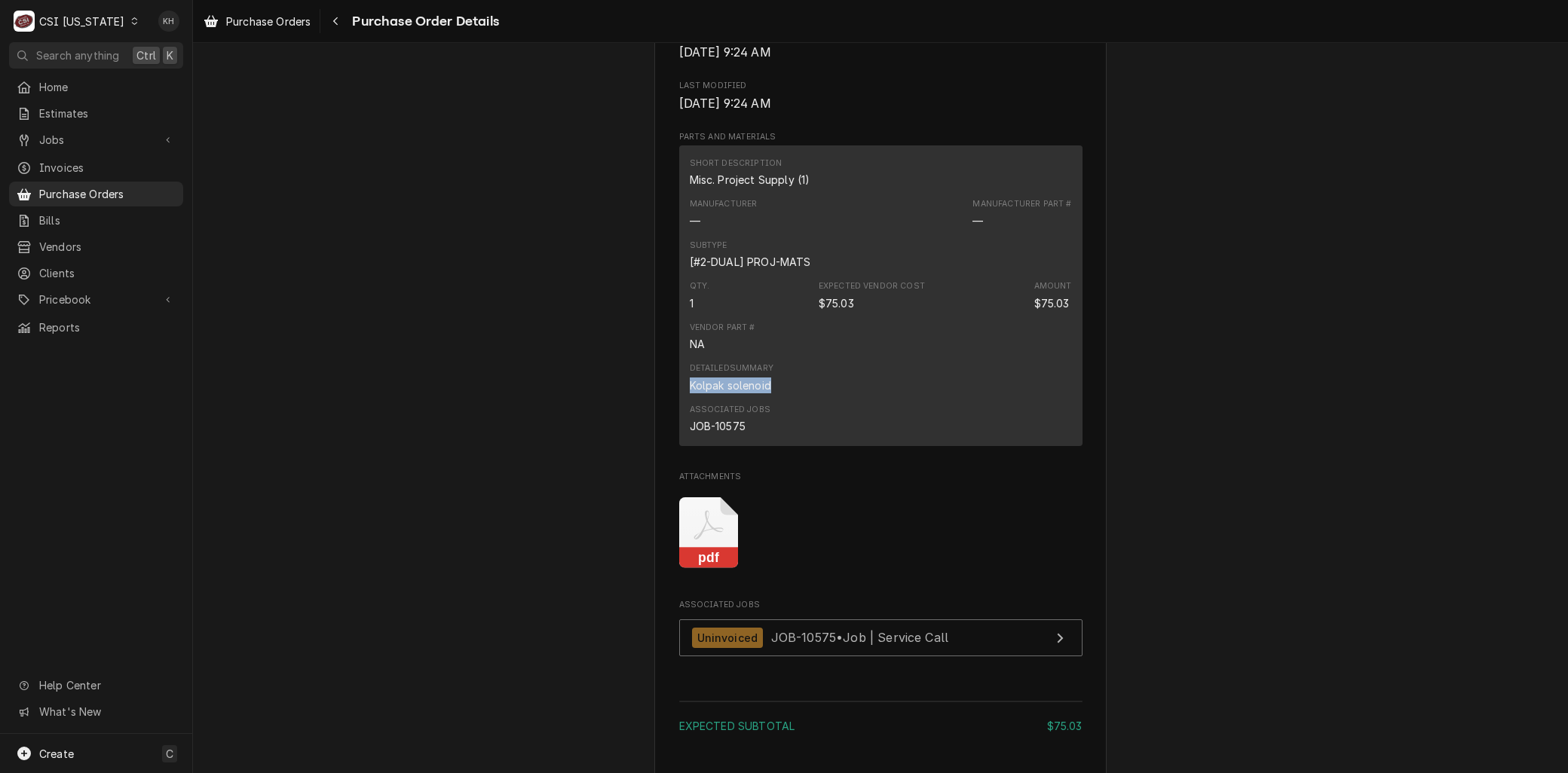
click at [680, 416] on div "Short Description Misc. Project Supply (1) Manufacturer — Manufacturer Part # —…" at bounding box center [881, 295] width 404 height 300
copy div "Kolpak solenoid"
